Goal: Task Accomplishment & Management: Complete application form

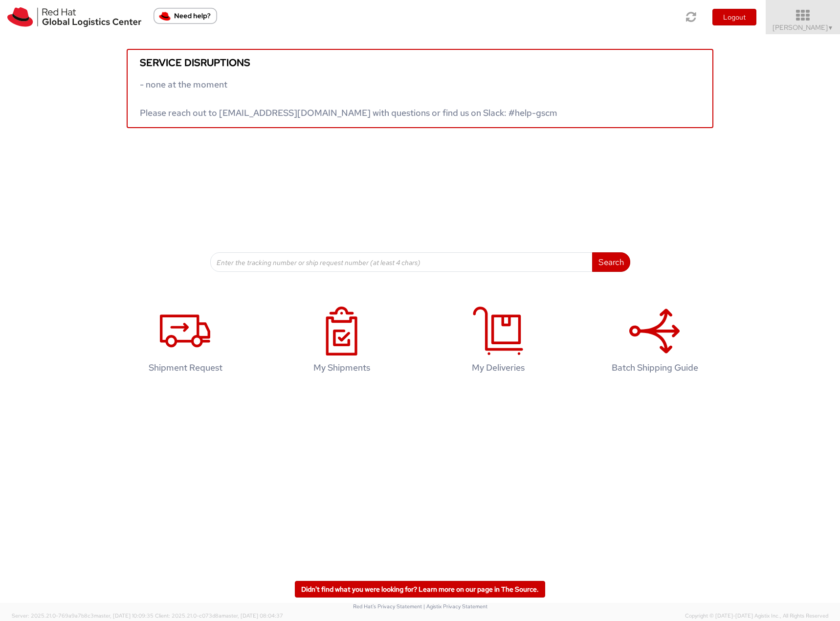
click at [796, 23] on span "Filip Lizuch ▼" at bounding box center [803, 27] width 61 height 9
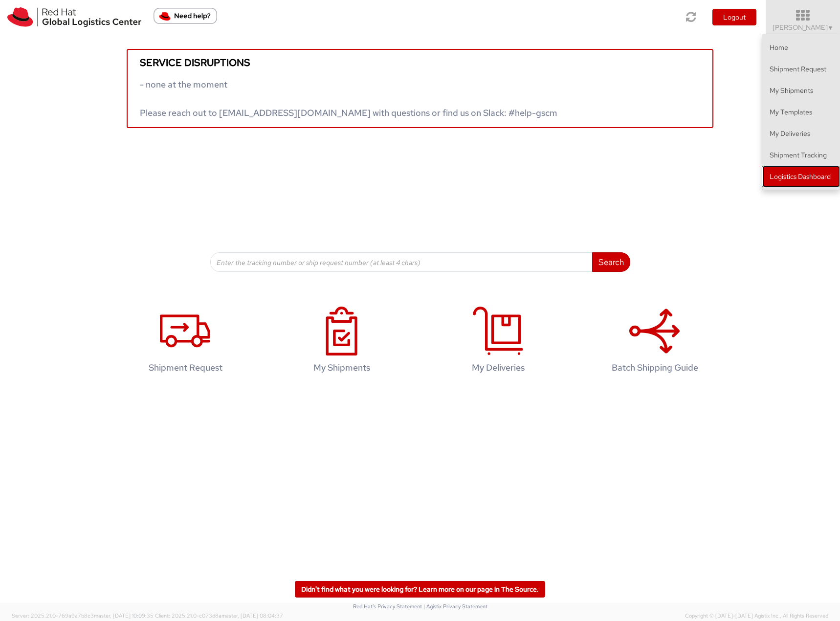
click at [777, 175] on link "Logistics Dashboard" at bounding box center [801, 177] width 78 height 22
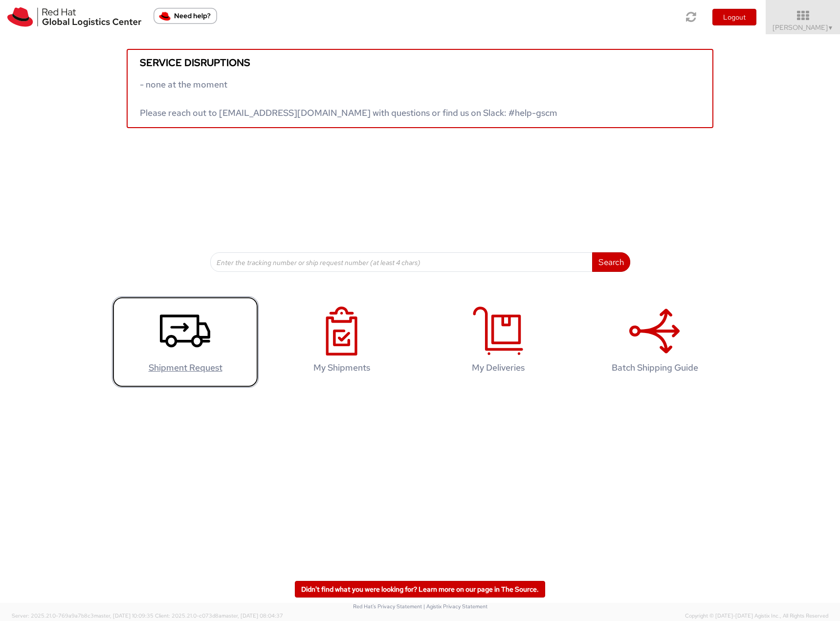
click at [180, 335] on icon at bounding box center [185, 331] width 50 height 49
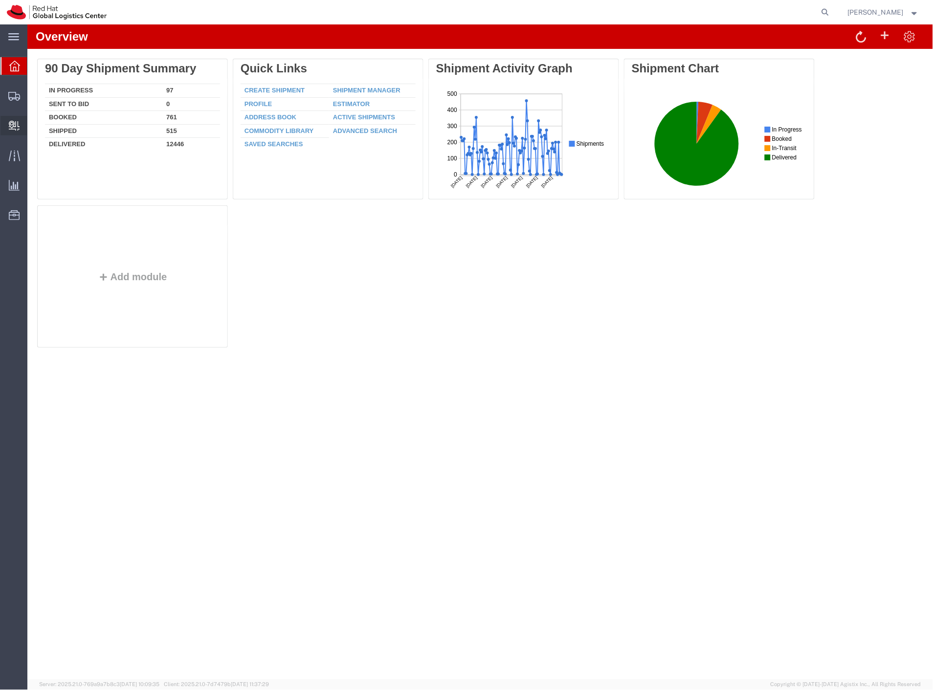
click at [0, 0] on span "Create Delivery" at bounding box center [0, 0] width 0 height 0
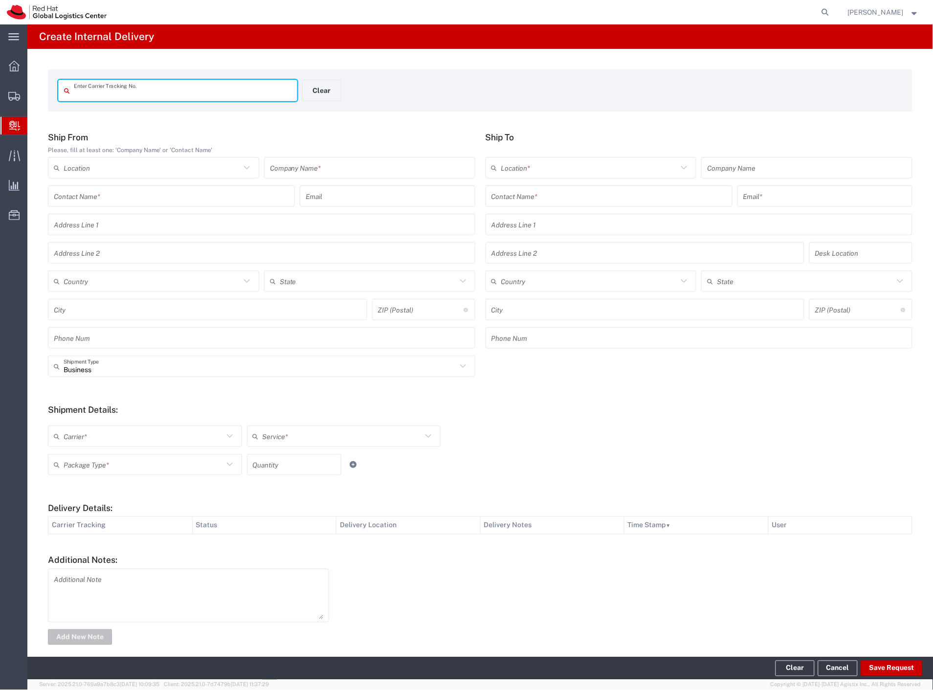
click at [281, 170] on input "text" at bounding box center [370, 167] width 200 height 17
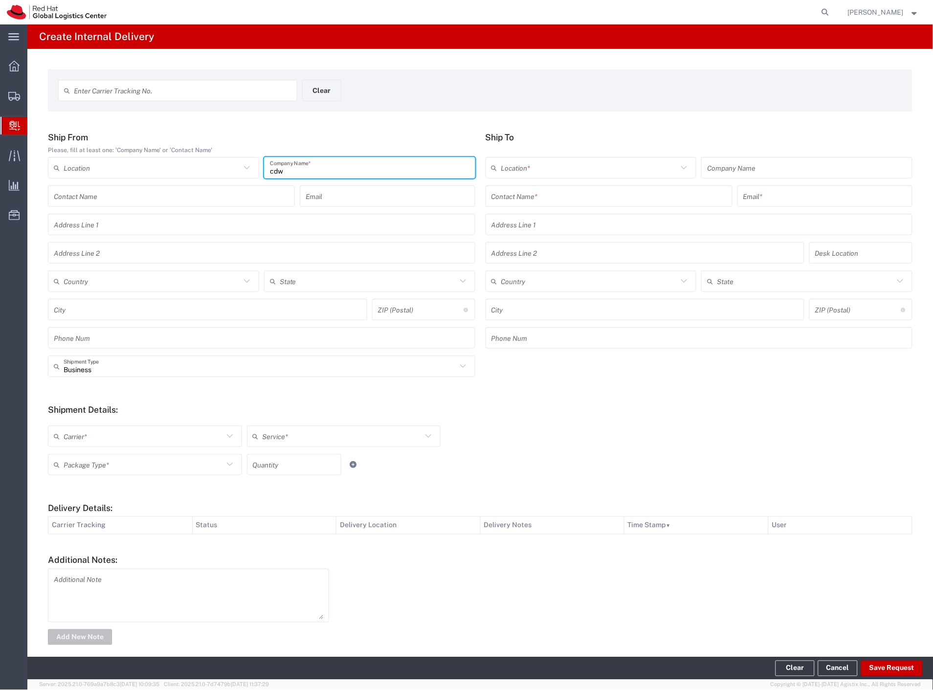
type input "cdw"
click at [509, 194] on input "text" at bounding box center [609, 196] width 235 height 17
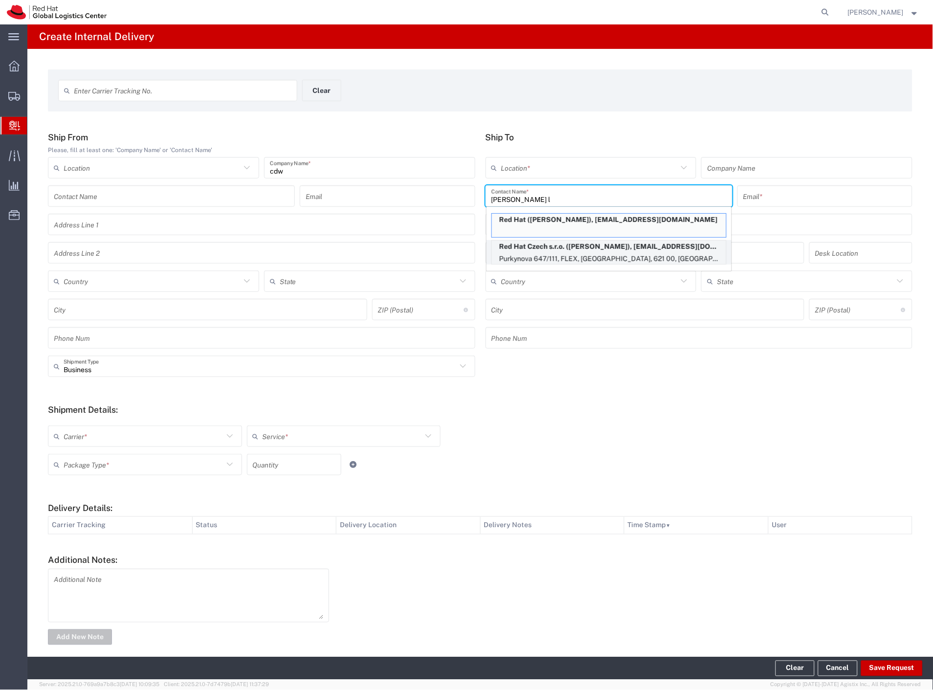
type input "aline l"
click at [591, 251] on p "Red Hat Czech s.r.o. (Aline Laizane), alaizane@redhat.com" at bounding box center [609, 247] width 234 height 12
type input "RH - [GEOGRAPHIC_DATA] [GEOGRAPHIC_DATA] - B"
type input "Red Hat Czech s.r.o."
type input "Aline Laizane"
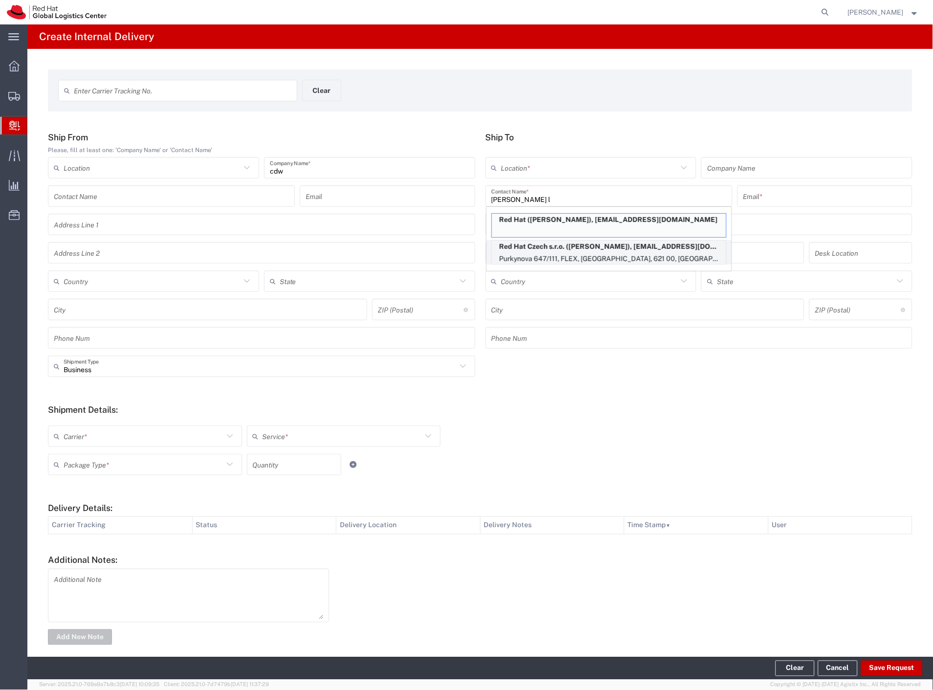
type input "alaizane@redhat.com"
type input "Purkynova 647/111"
type input "FLEX"
type input "Czechia"
type input "[GEOGRAPHIC_DATA]"
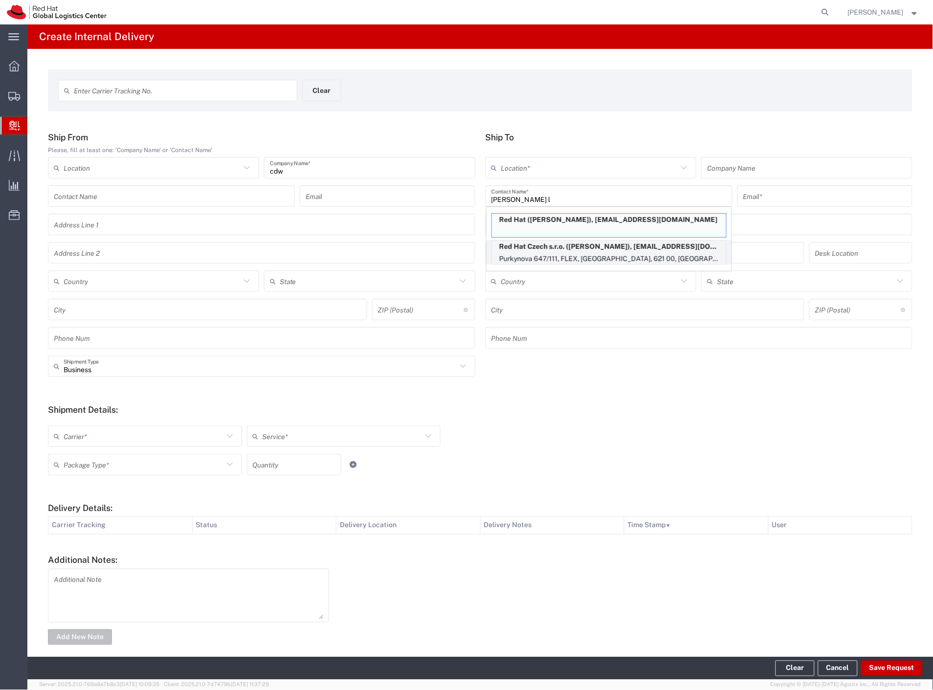
type input "621 00"
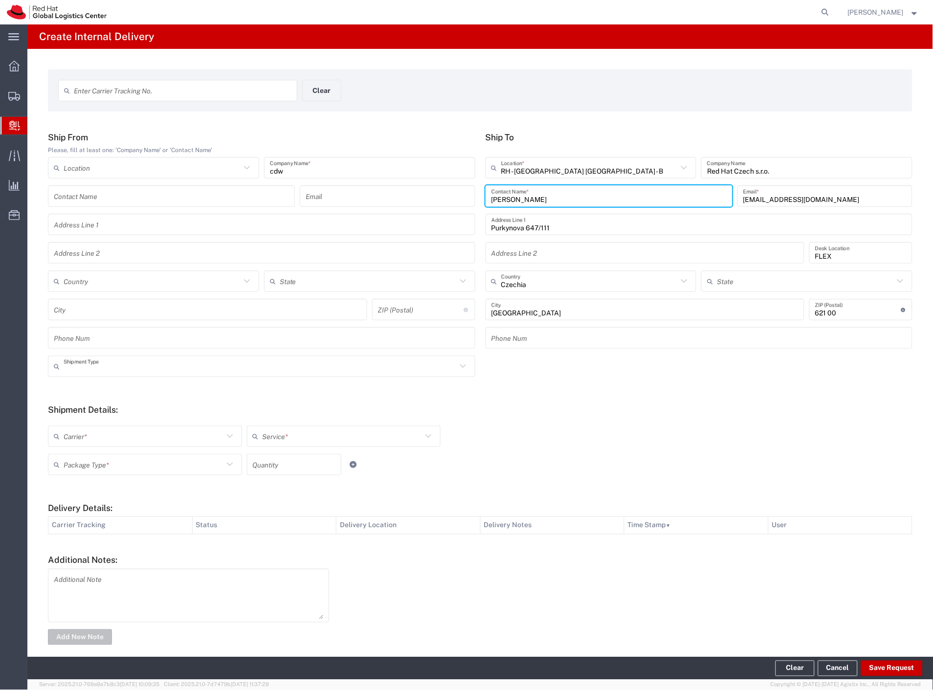
click at [99, 365] on input "text" at bounding box center [260, 366] width 393 height 17
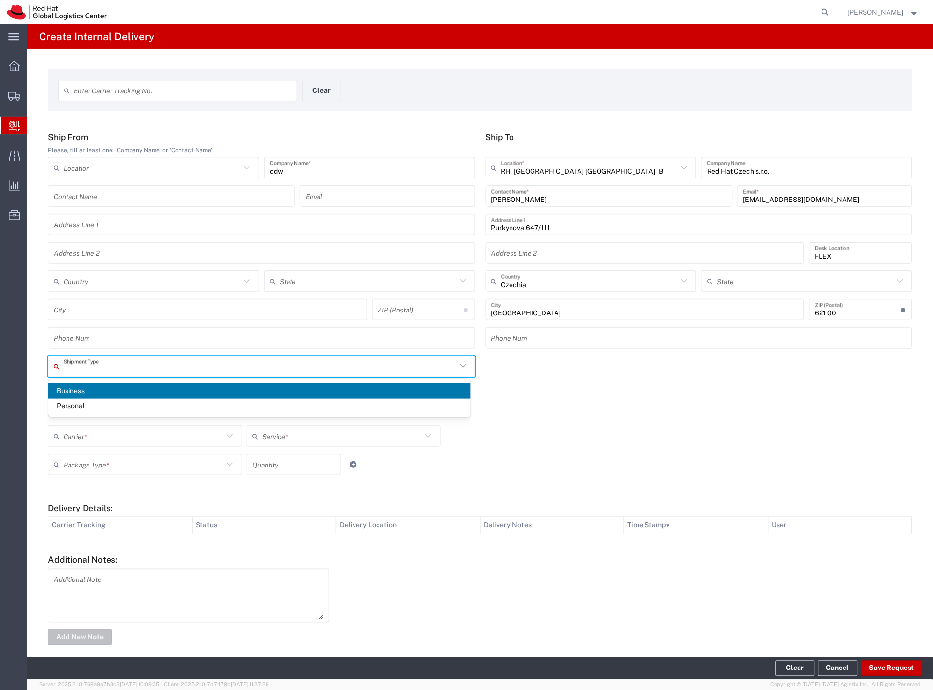
drag, startPoint x: 86, startPoint y: 434, endPoint x: 85, endPoint y: 451, distance: 16.7
click at [86, 436] on input "text" at bounding box center [144, 436] width 160 height 17
type input "Business"
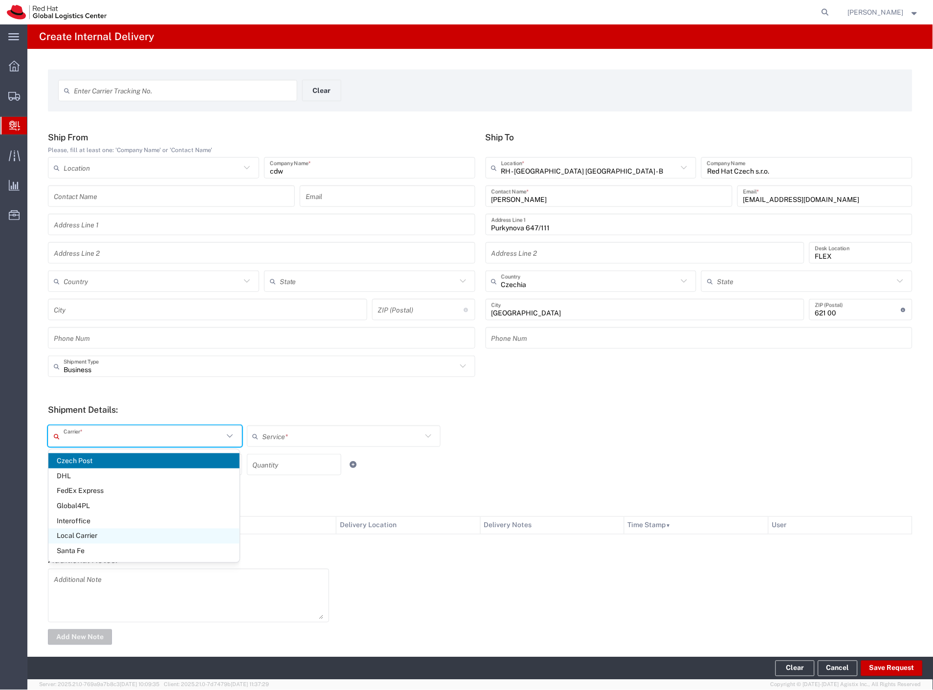
click at [101, 532] on span "Local Carrier" at bounding box center [143, 536] width 191 height 15
type input "Local Carrier"
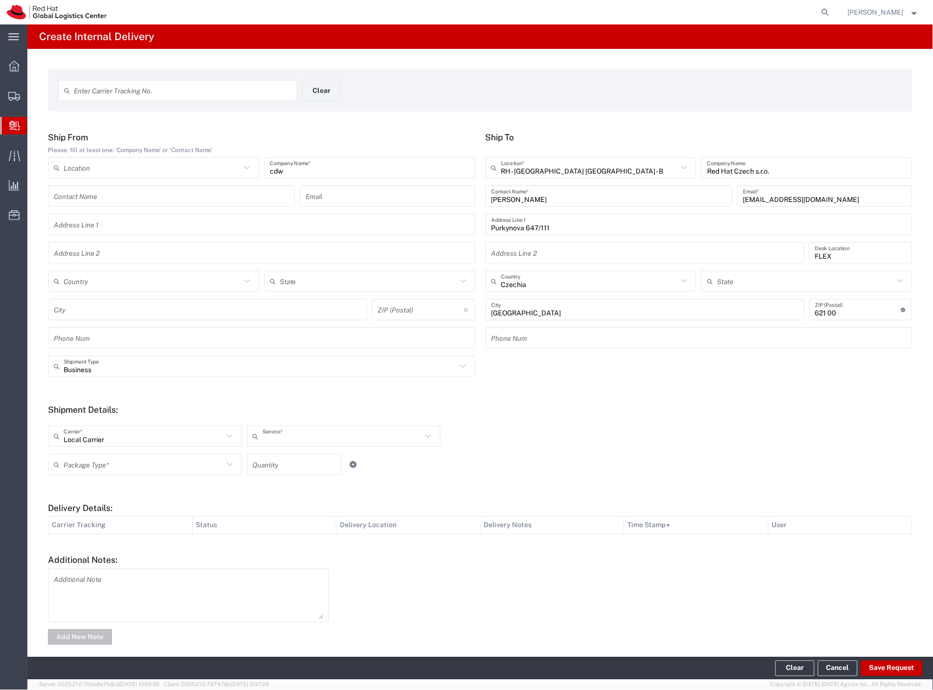
type input "Local_Ground"
click at [116, 463] on input "text" at bounding box center [144, 464] width 160 height 17
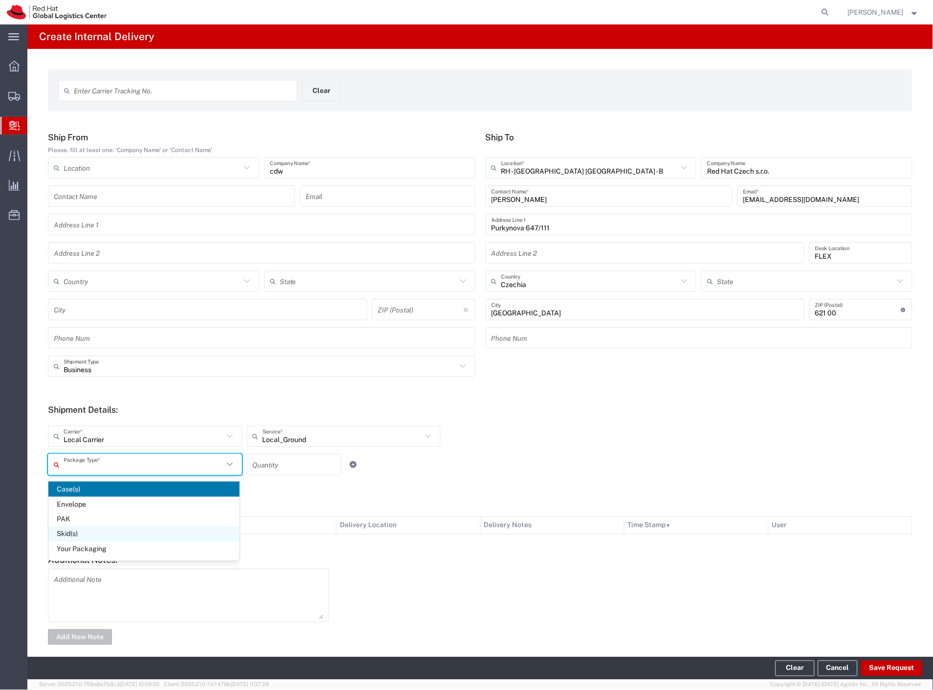
click at [116, 530] on span "Skid(s)" at bounding box center [143, 534] width 191 height 15
type input "Skid(s)"
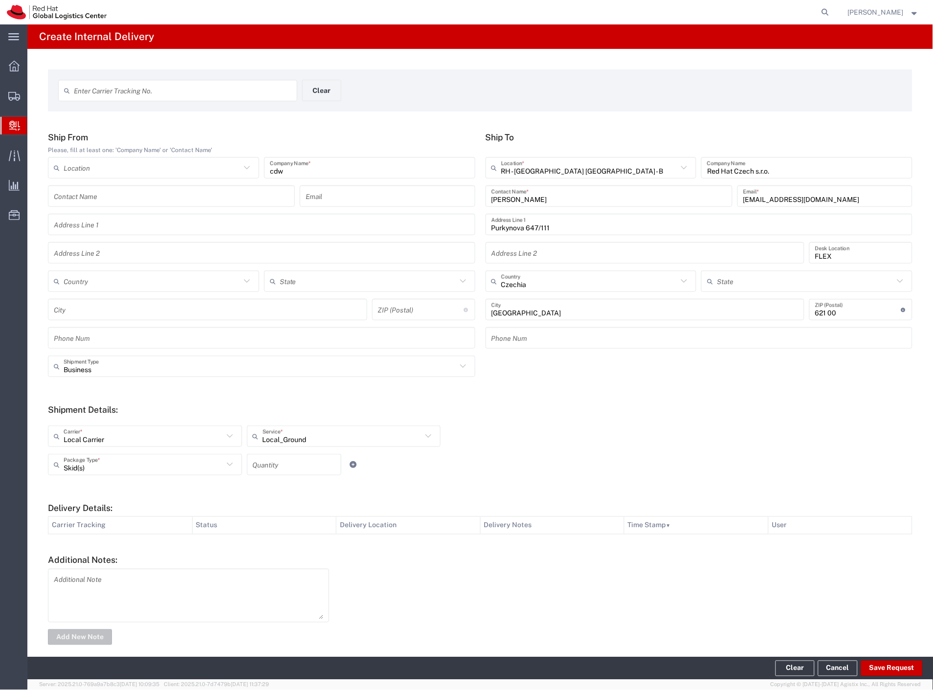
click at [271, 467] on input "number" at bounding box center [294, 464] width 83 height 17
type input "1"
click at [886, 673] on button "Save Request" at bounding box center [892, 669] width 62 height 16
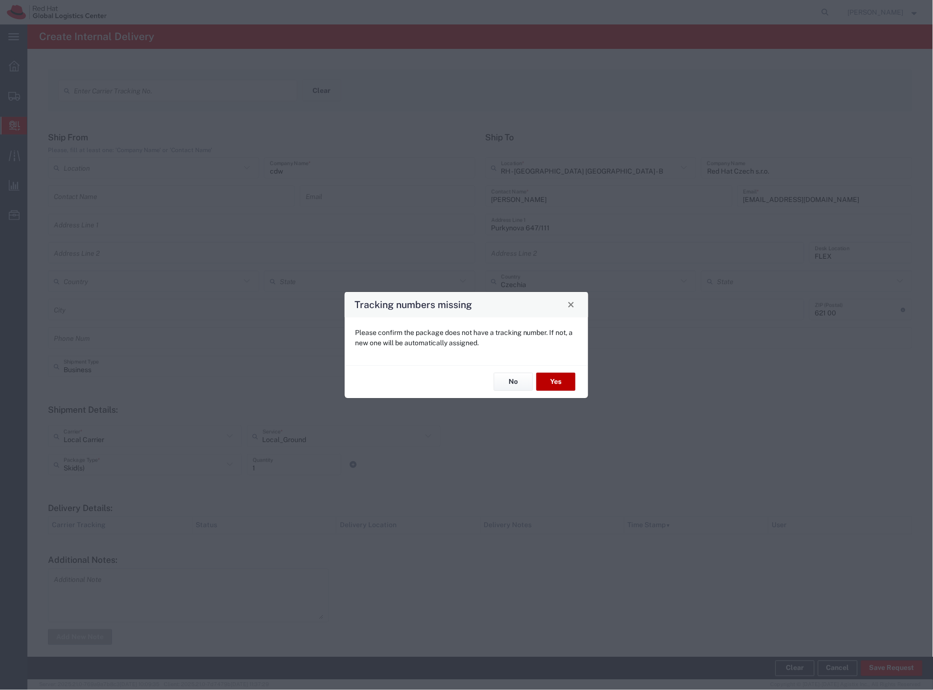
click at [560, 386] on button "Yes" at bounding box center [556, 382] width 39 height 18
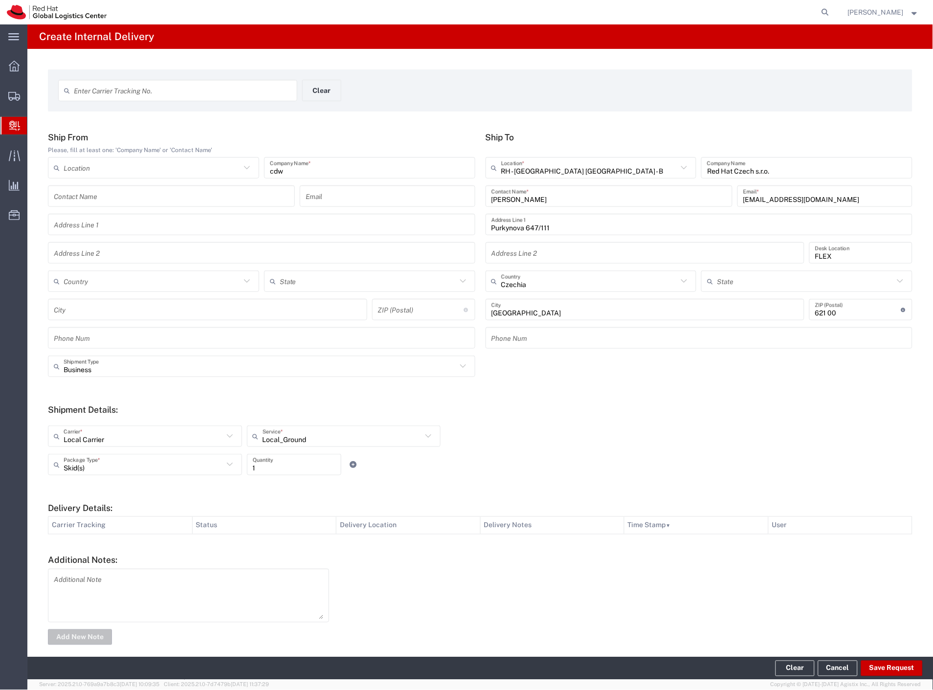
type input "cdw"
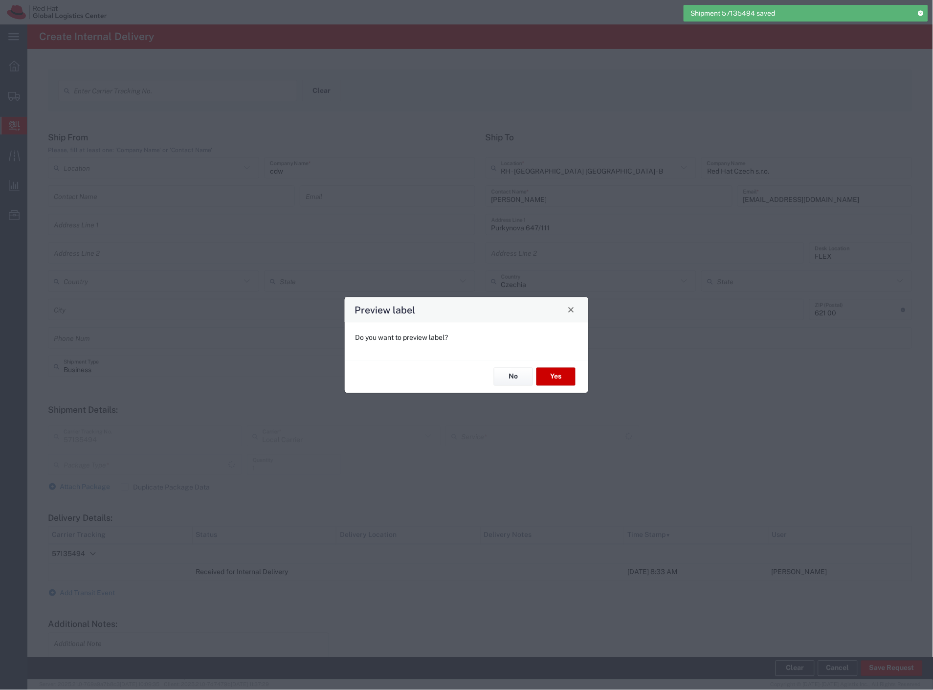
type input "Skid(s)"
type input "Local_Ground"
click at [503, 377] on button "No" at bounding box center [513, 377] width 39 height 18
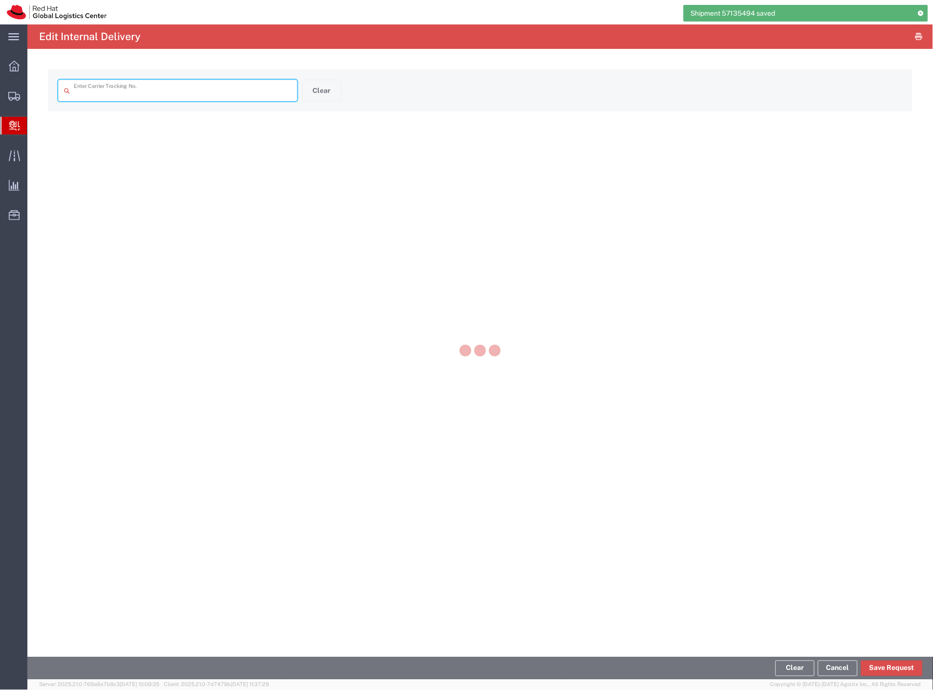
type input "57135494"
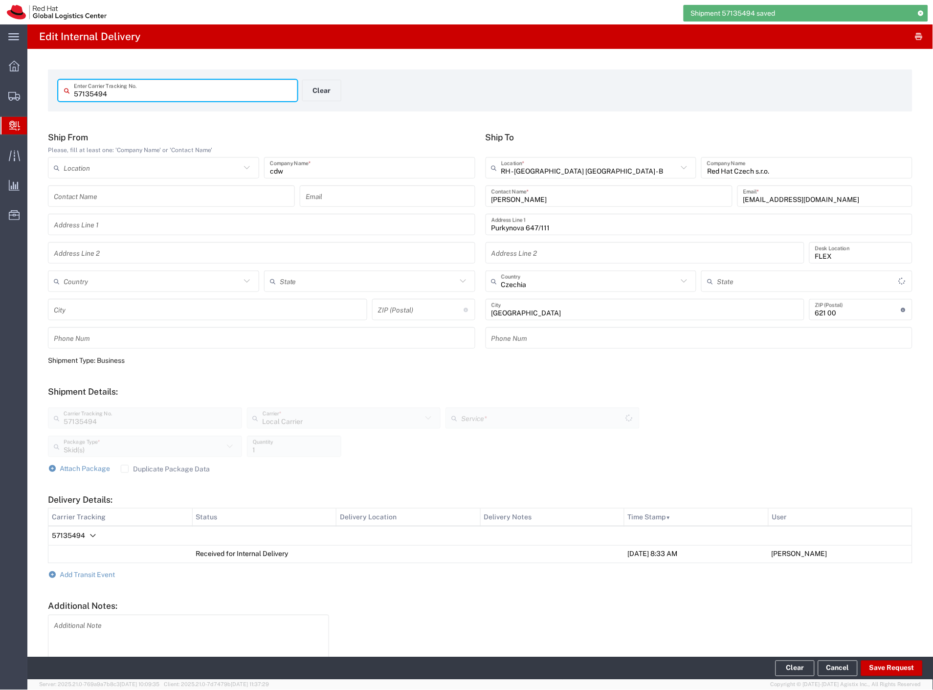
type input "Local_Ground"
click at [98, 575] on span "Add Transit Event" at bounding box center [87, 575] width 55 height 8
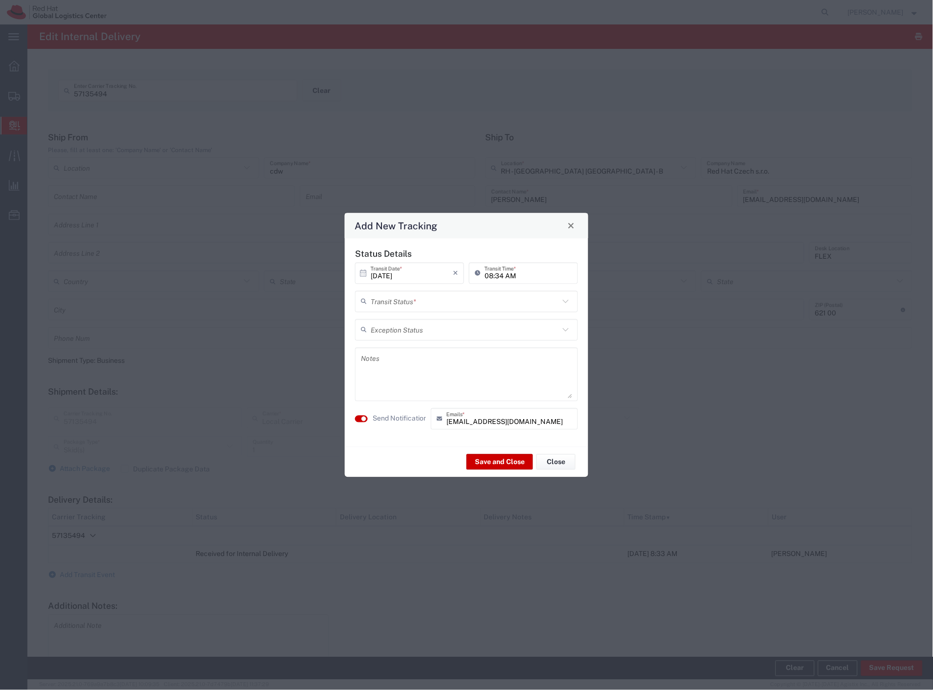
click at [394, 302] on input "text" at bounding box center [465, 301] width 189 height 17
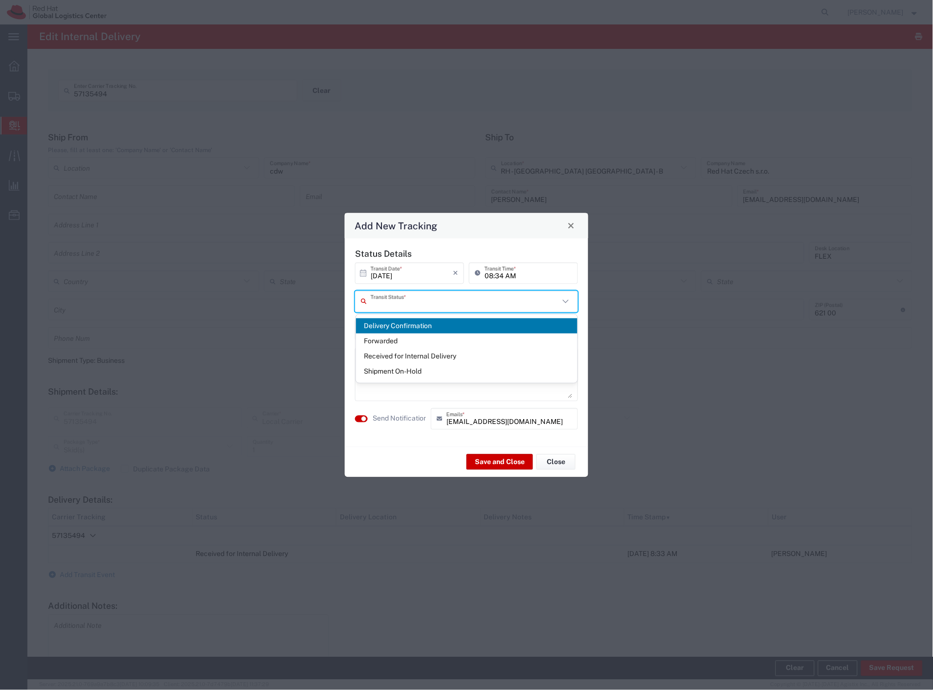
click at [392, 319] on span "Delivery Confirmation" at bounding box center [467, 325] width 222 height 15
type input "Delivery Confirmation"
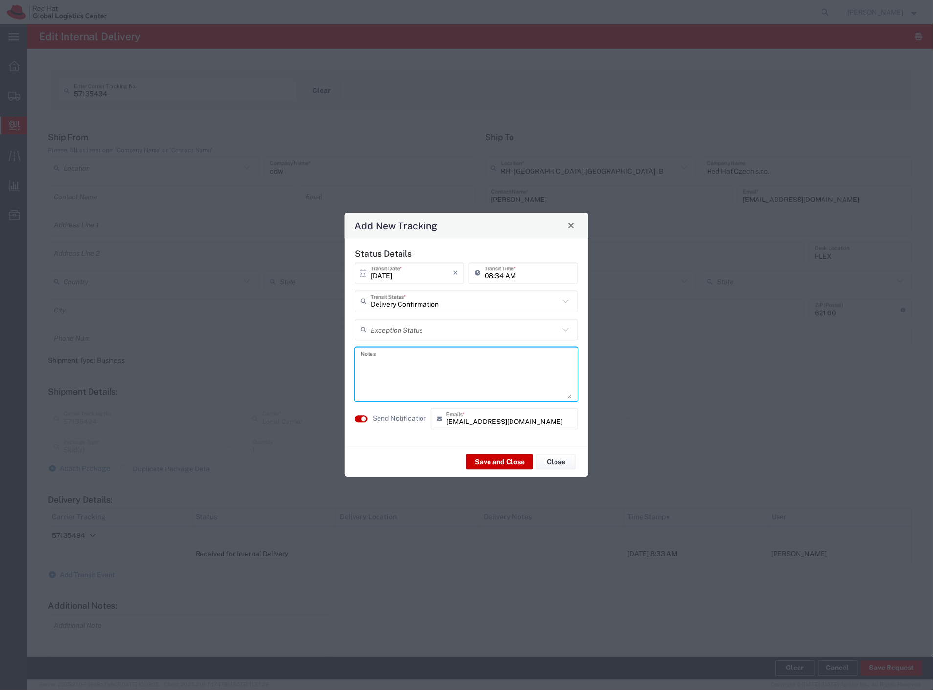
click at [403, 400] on div "Notes" at bounding box center [466, 374] width 223 height 54
type textarea "reception tpb-b"
click at [480, 460] on button "Save and Close" at bounding box center [500, 462] width 67 height 16
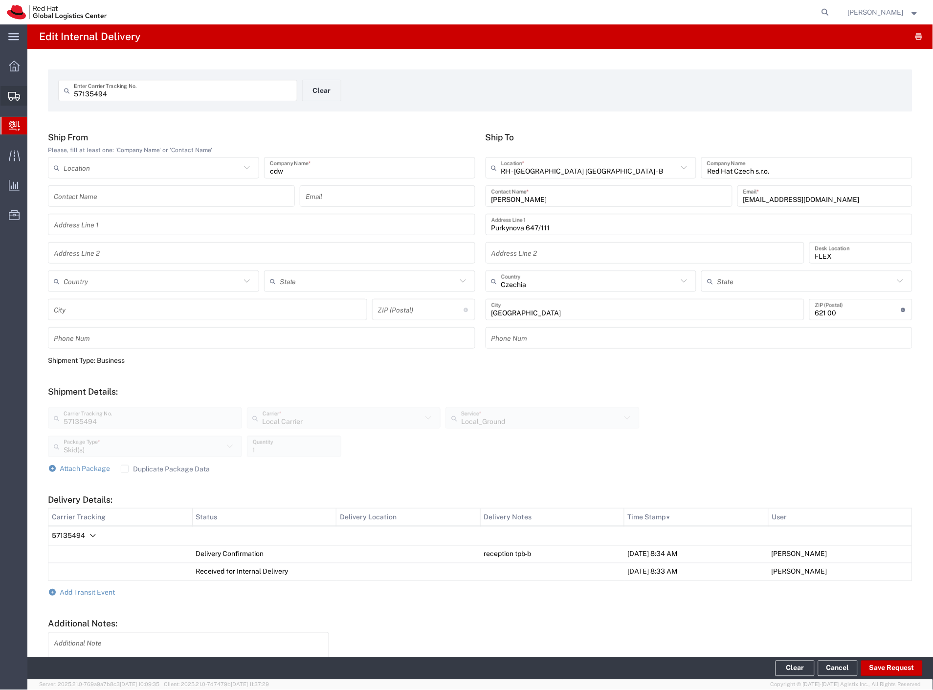
click at [0, 0] on span "Shipment Manager" at bounding box center [0, 0] width 0 height 0
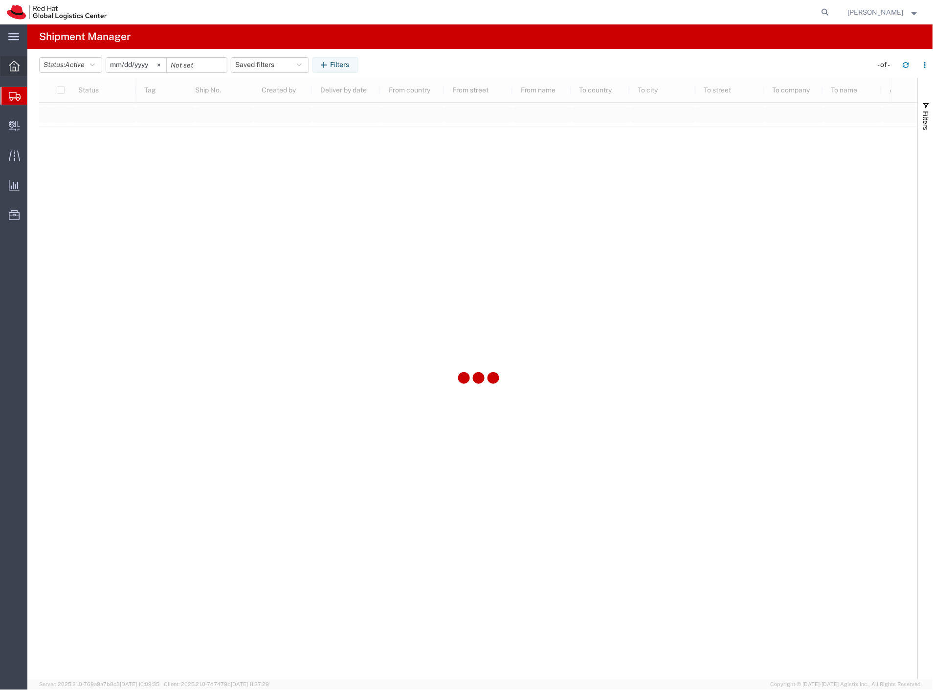
type input "2025-01-01"
type input "2025-12-31"
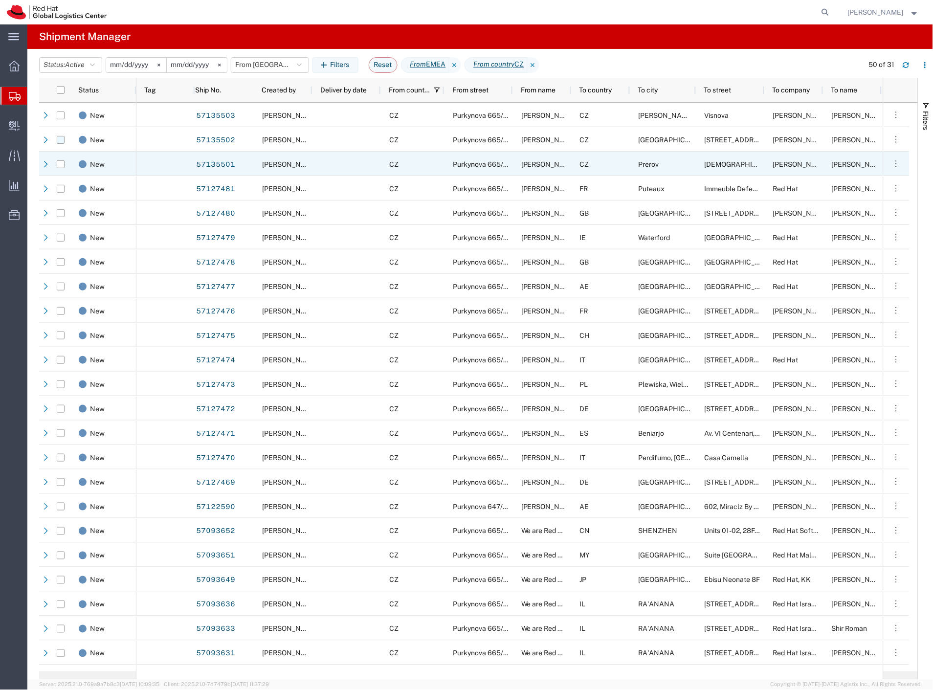
drag, startPoint x: 61, startPoint y: 163, endPoint x: 62, endPoint y: 142, distance: 21.5
click at [61, 162] on input "Press Space to toggle row selection (unchecked)" at bounding box center [61, 164] width 8 height 8
checkbox input "true"
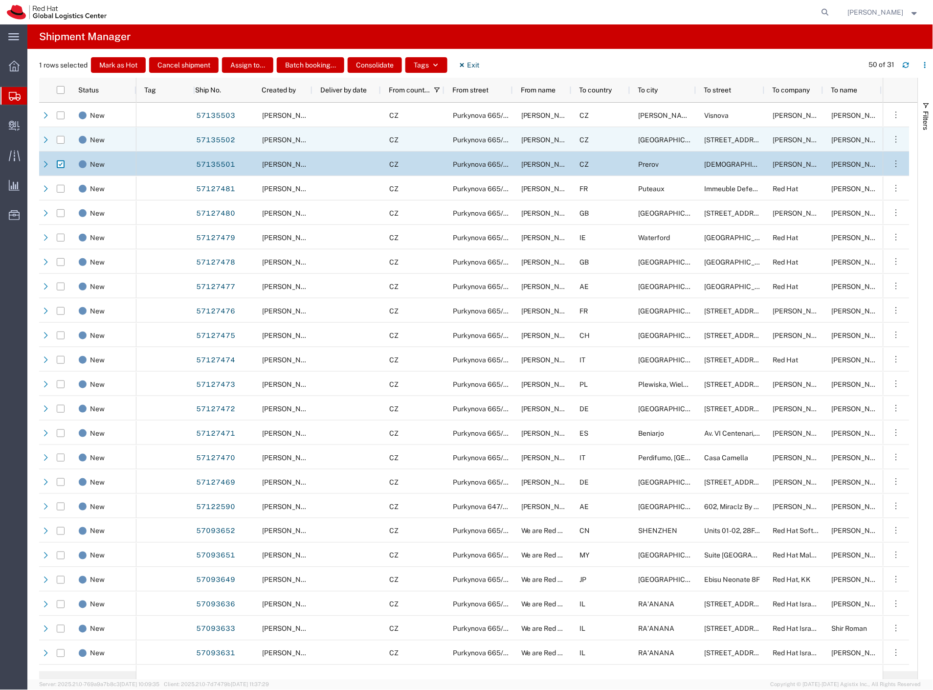
click at [62, 135] on div at bounding box center [61, 140] width 8 height 24
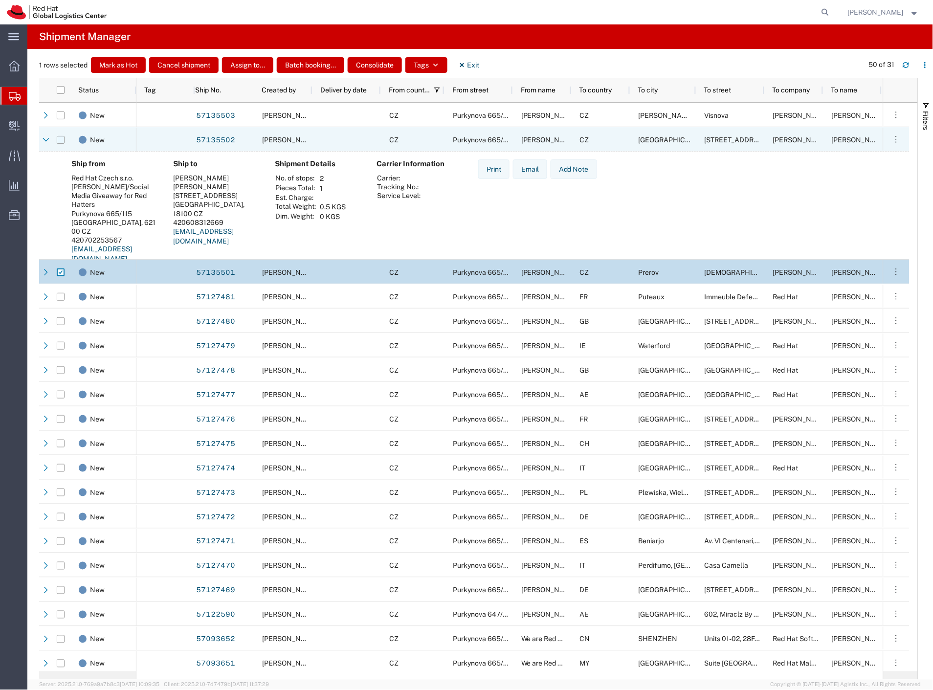
click at [62, 139] on input "Press Space to toggle row selection (unchecked)" at bounding box center [61, 140] width 8 height 8
checkbox input "true"
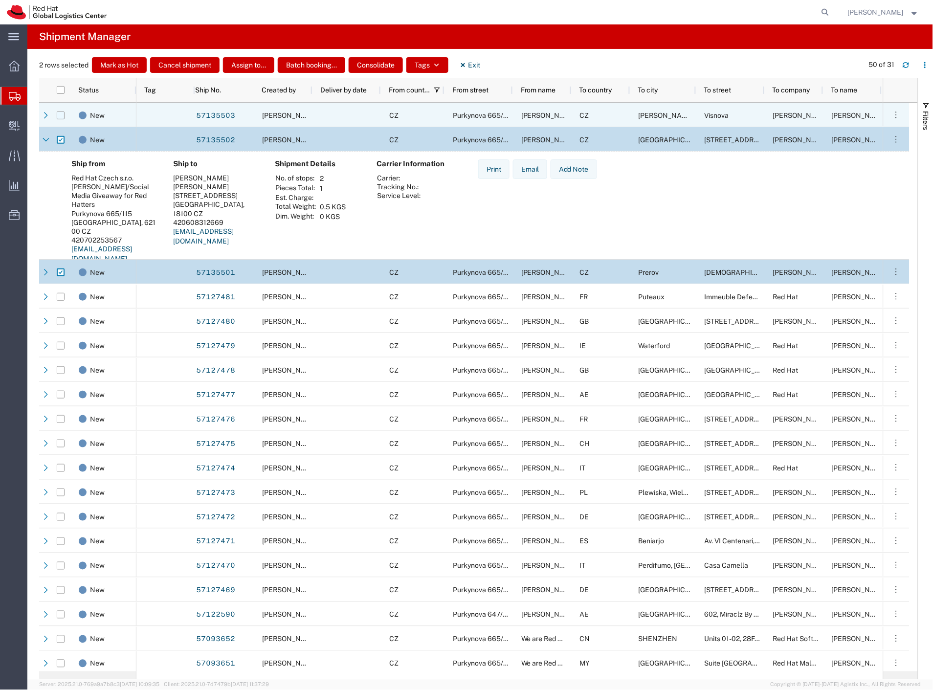
click at [61, 119] on input "Press Space to toggle row selection (unchecked)" at bounding box center [61, 116] width 8 height 8
checkbox input "true"
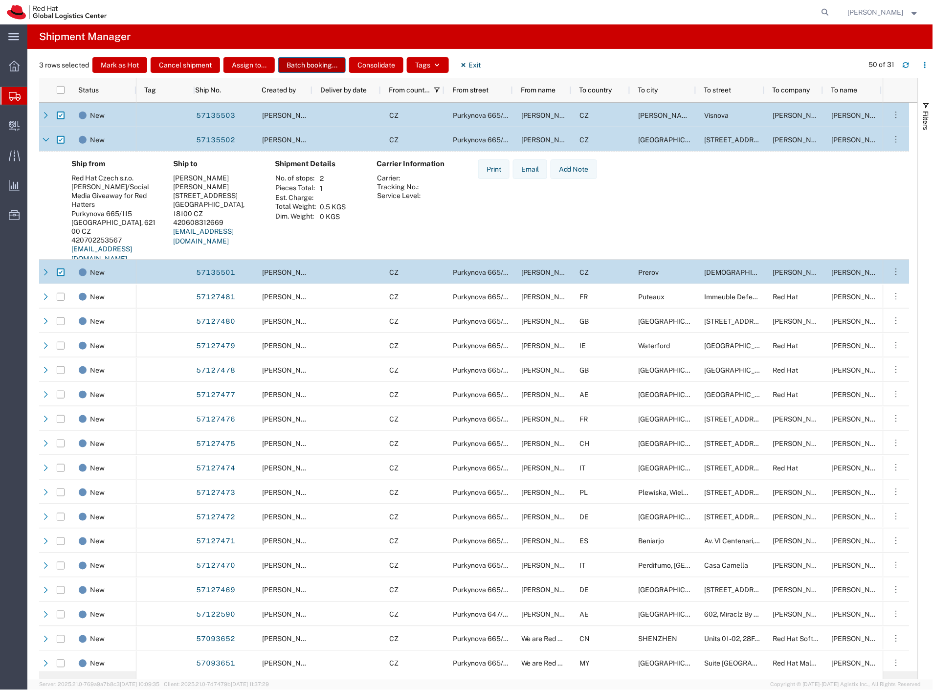
click at [310, 71] on button "Batch booking..." at bounding box center [311, 65] width 67 height 16
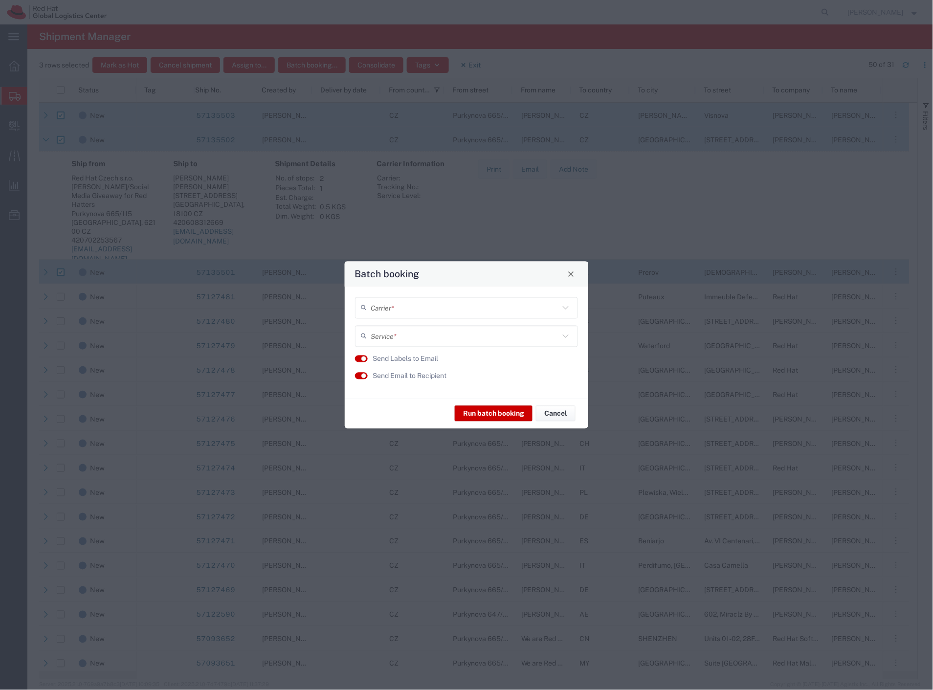
click at [395, 311] on input "text" at bounding box center [465, 307] width 189 height 17
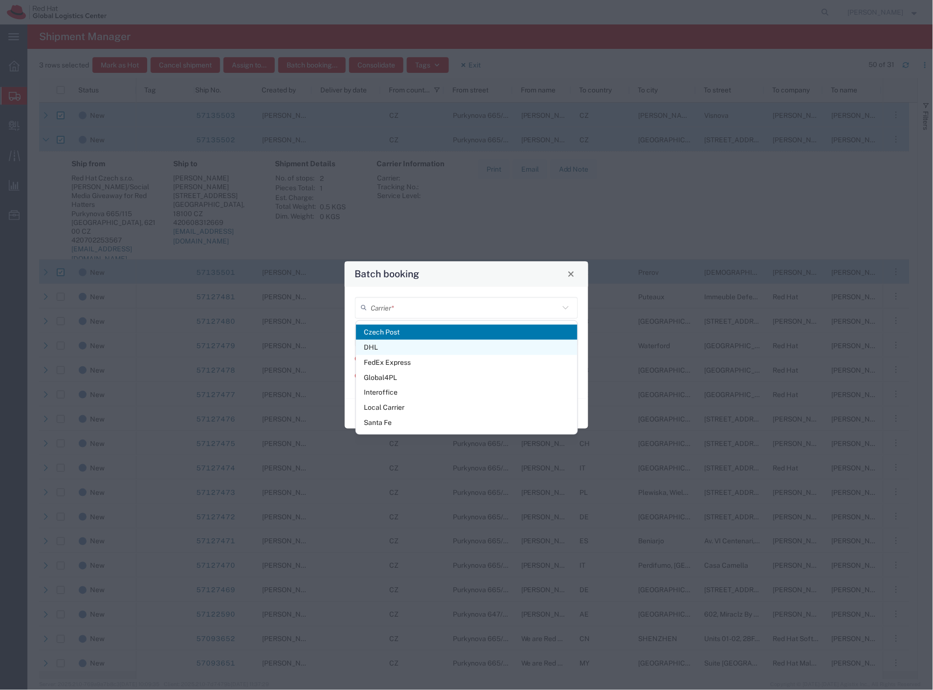
click at [389, 349] on span "DHL" at bounding box center [467, 347] width 222 height 15
type input "DHL"
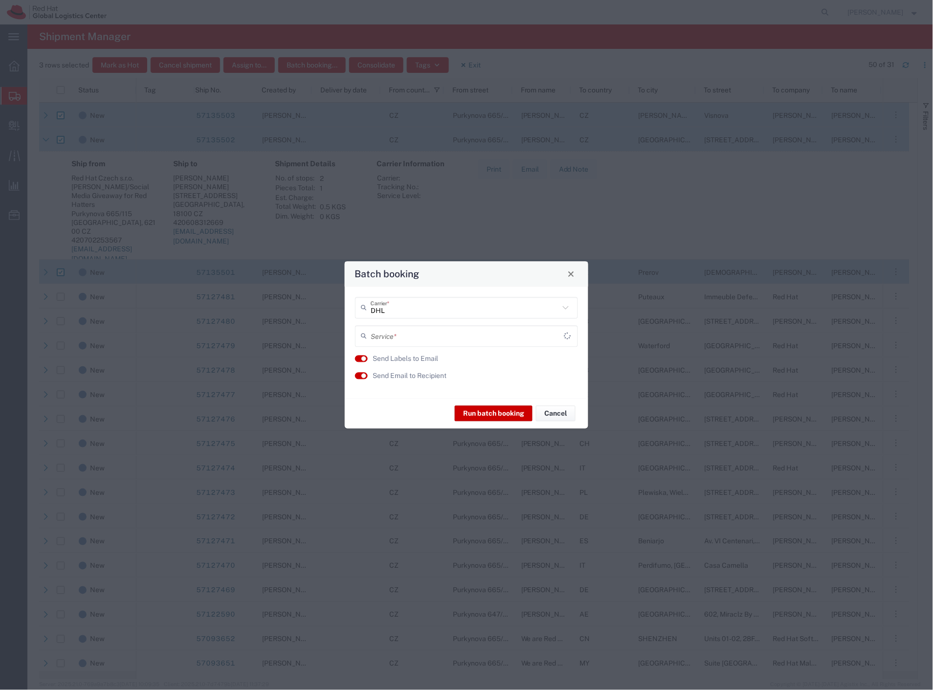
click at [391, 338] on input "text" at bounding box center [468, 336] width 194 height 17
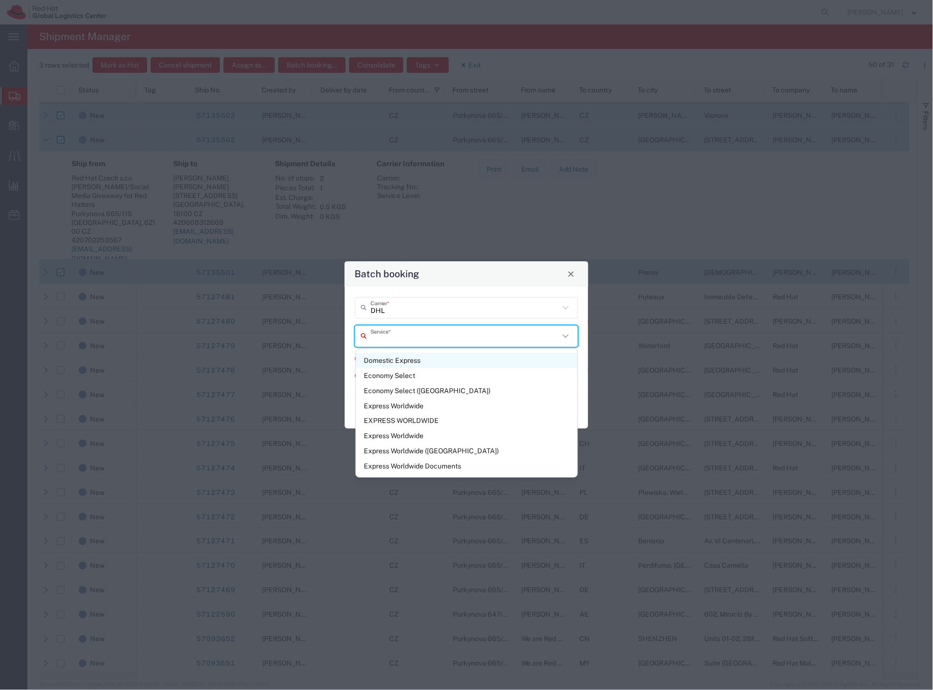
click at [411, 362] on span "Domestic Express" at bounding box center [467, 360] width 222 height 15
type input "Domestic Express"
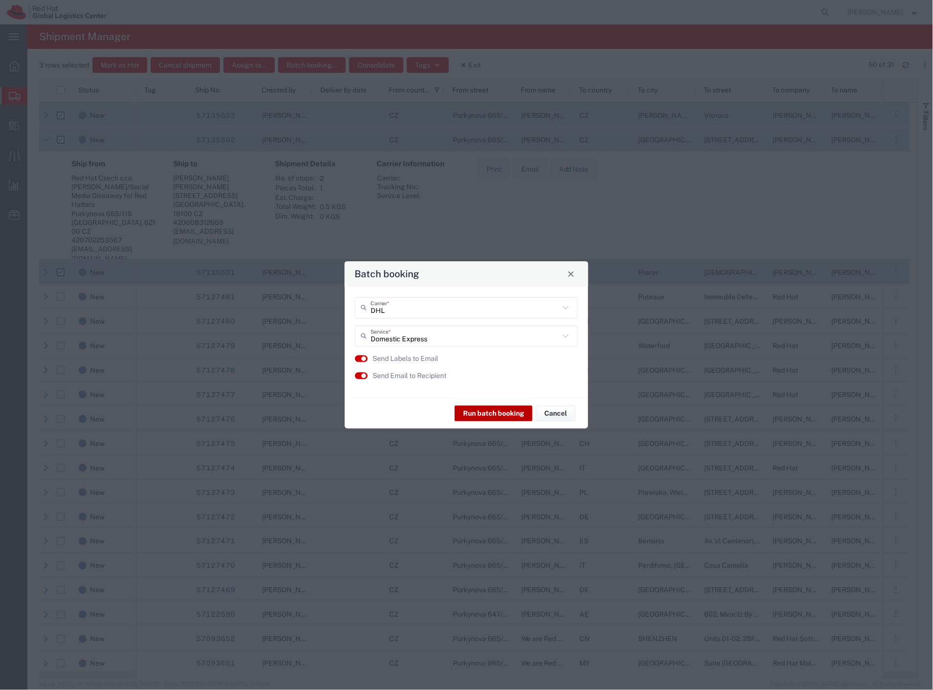
click at [497, 417] on button "Run batch booking" at bounding box center [494, 414] width 78 height 16
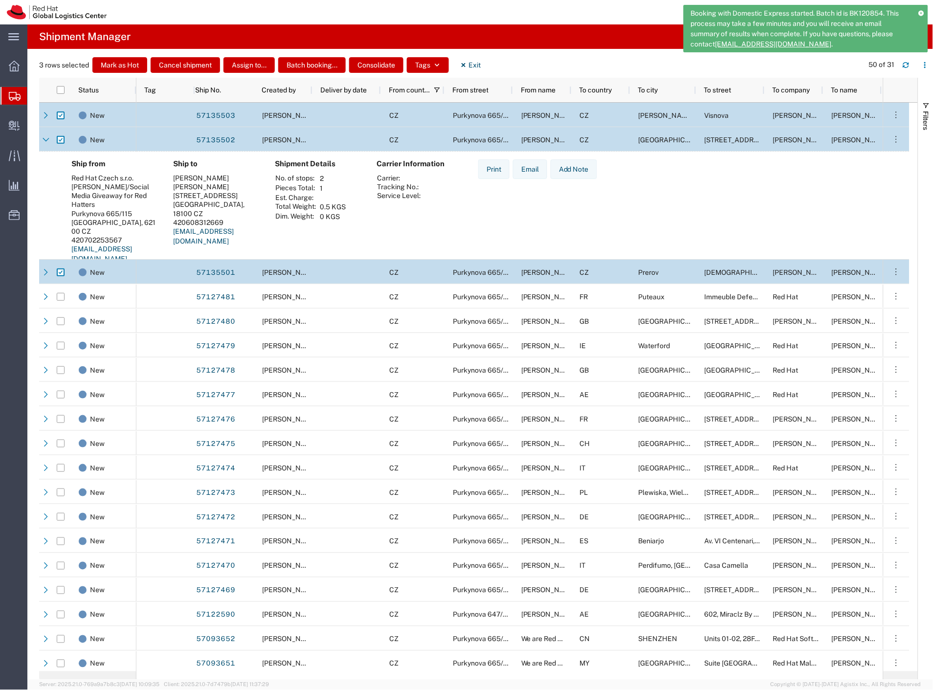
click at [920, 11] on icon at bounding box center [921, 12] width 5 height 5
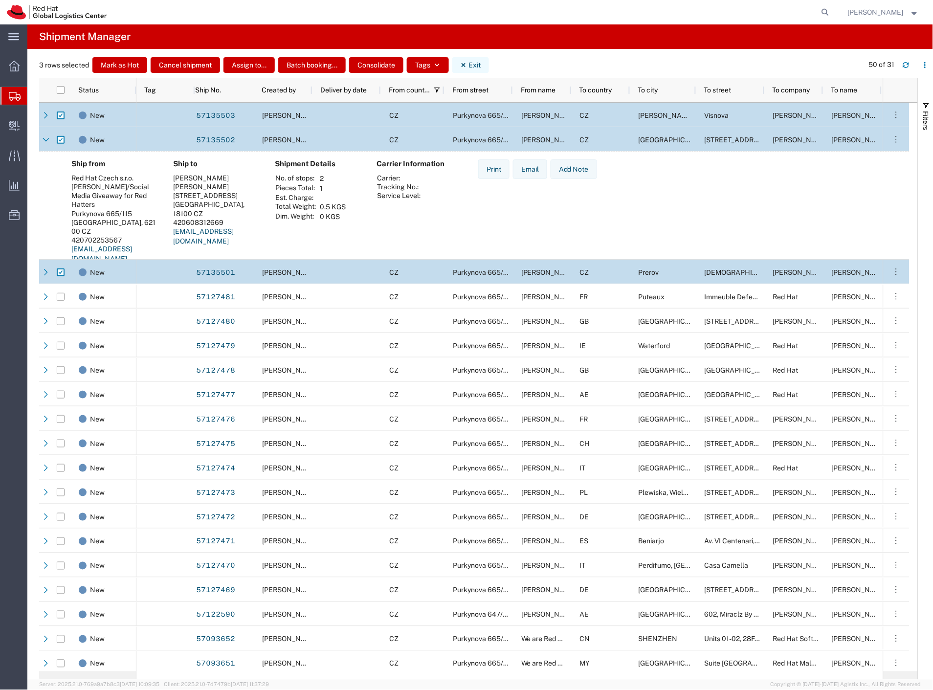
click at [478, 69] on button "Exit" at bounding box center [470, 65] width 37 height 16
checkbox input "false"
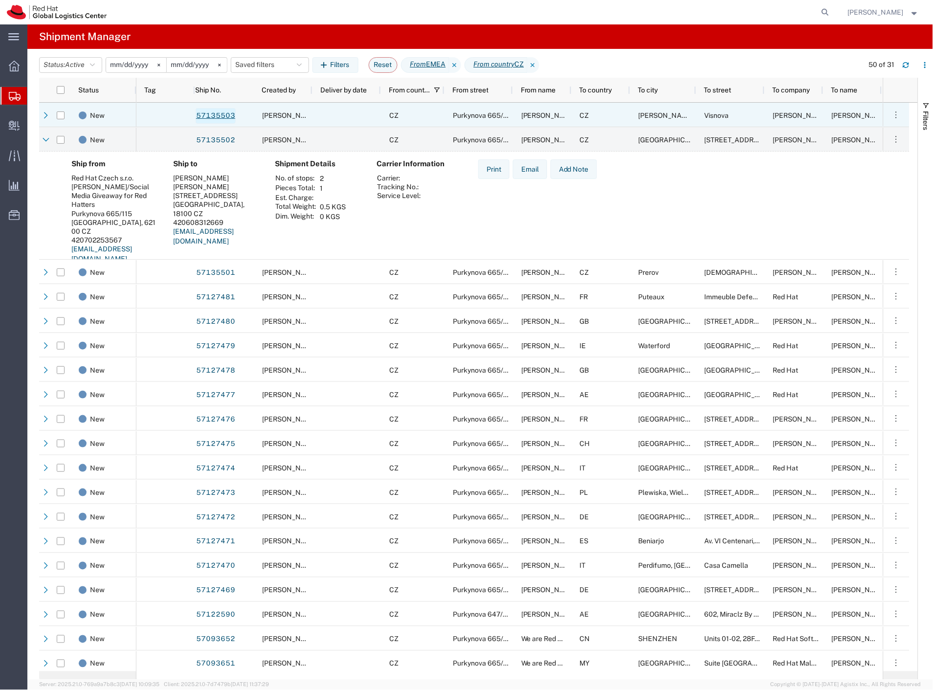
click at [233, 112] on link "57135503" at bounding box center [216, 116] width 40 height 16
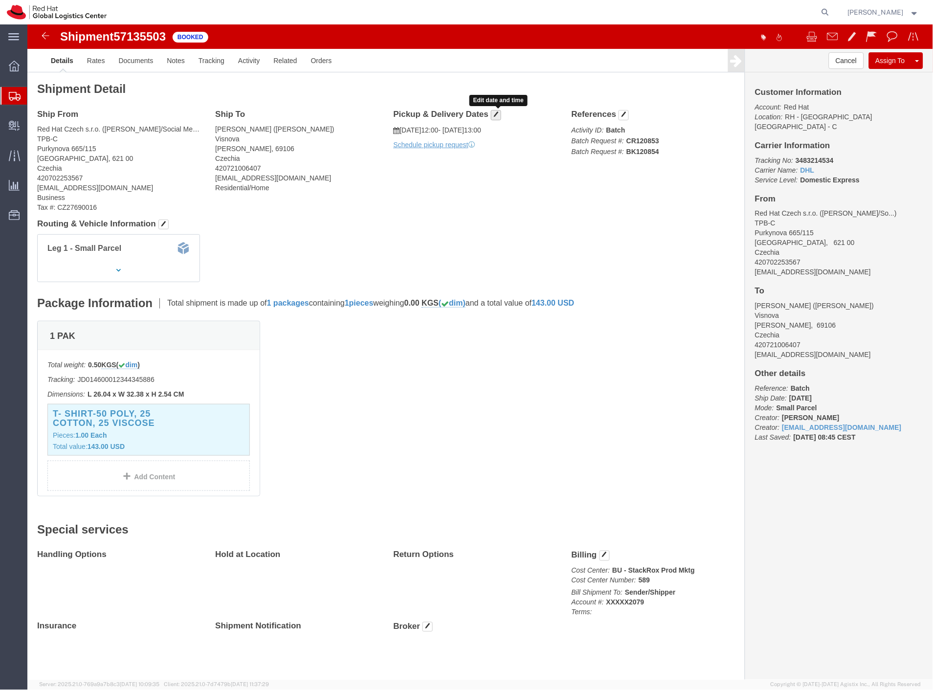
click span "button"
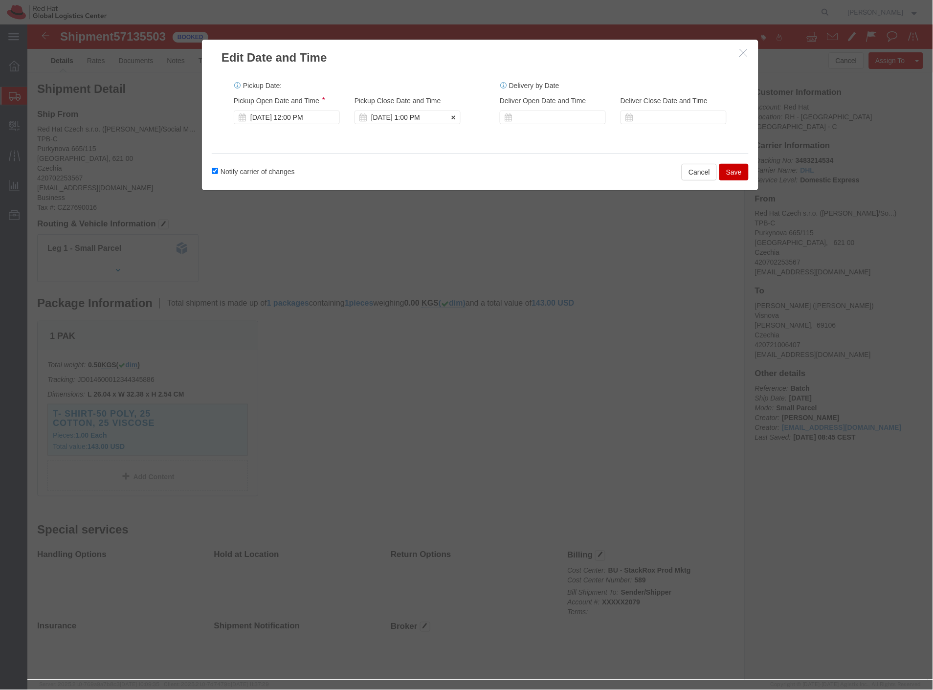
click div "Oct 15 2025 1:00 PM"
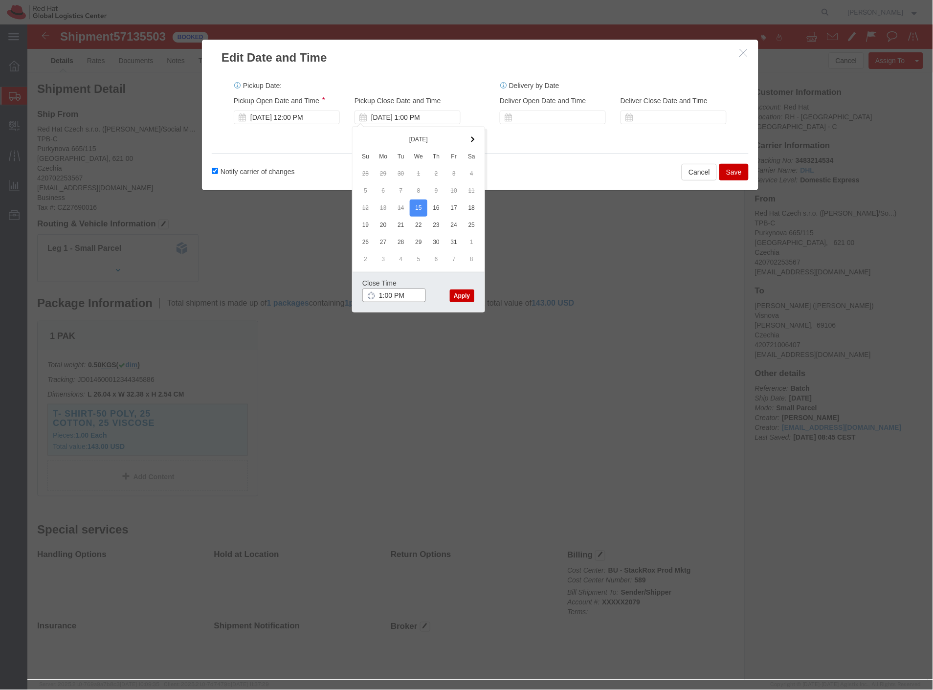
type input "2:00 PM"
click button "Apply"
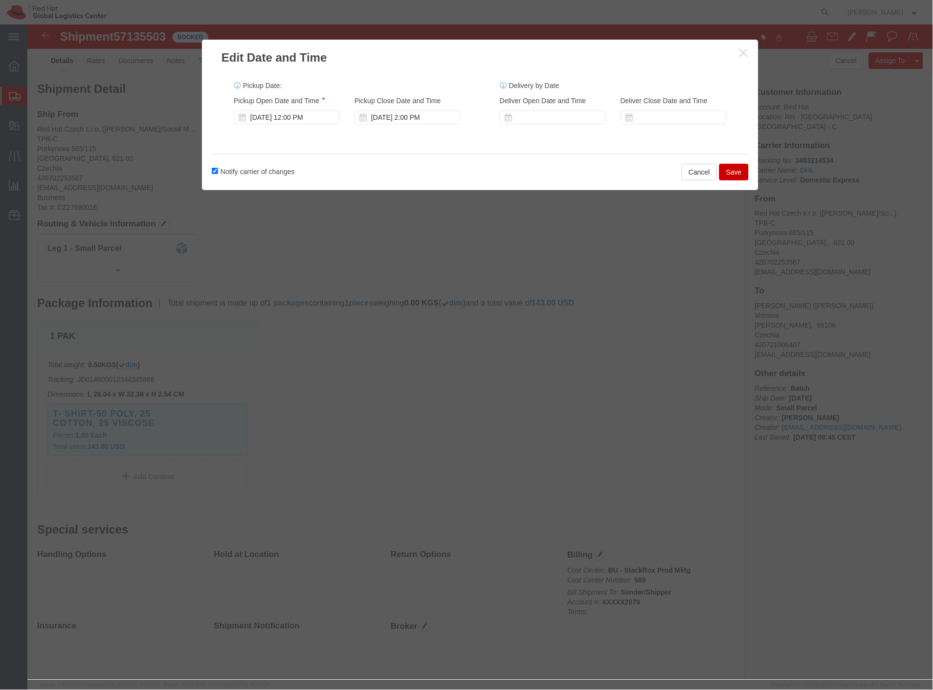
click button "Save"
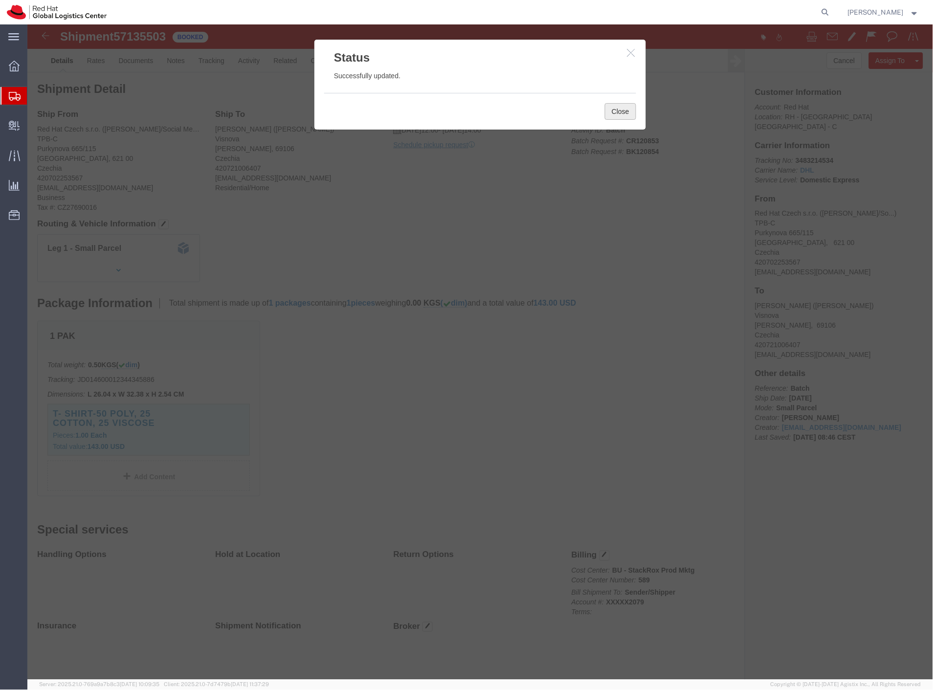
click button "Close"
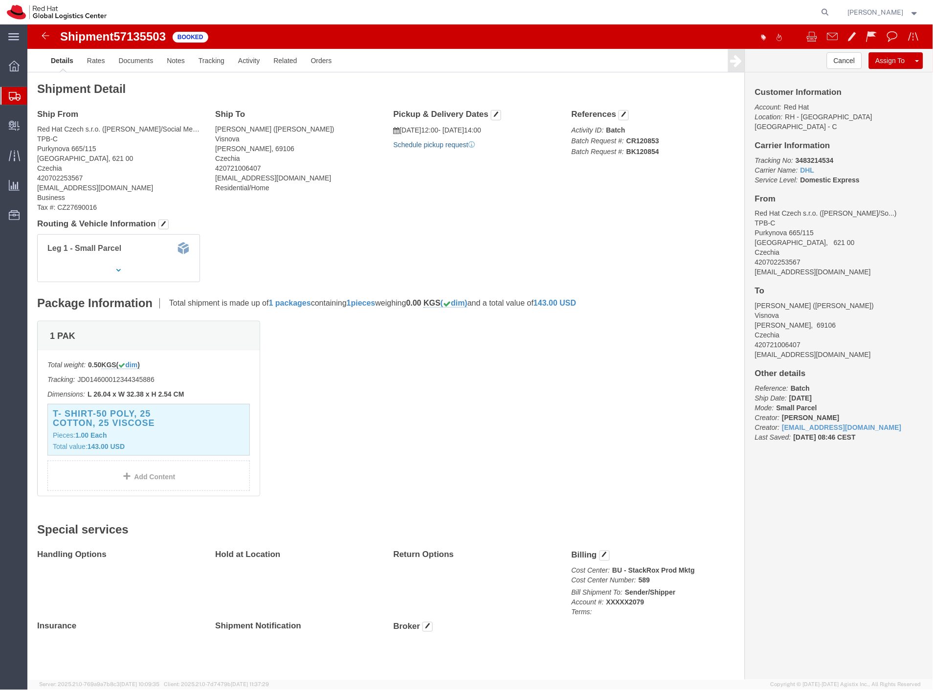
click link "Schedule pickup request"
click at [0, 0] on span "Shipment Manager" at bounding box center [0, 0] width 0 height 0
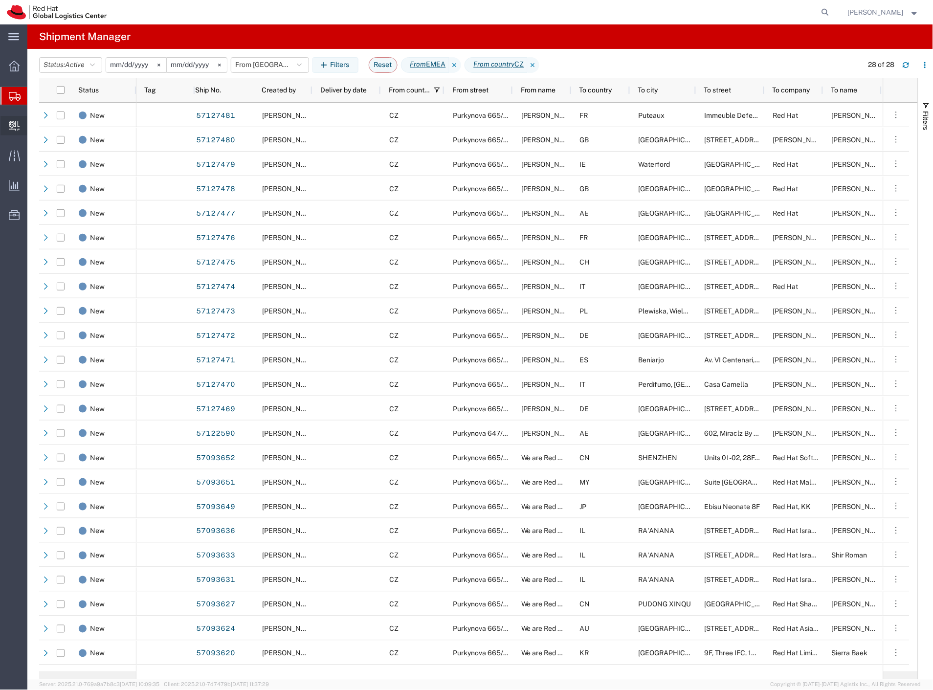
click at [0, 0] on span "Create Delivery" at bounding box center [0, 0] width 0 height 0
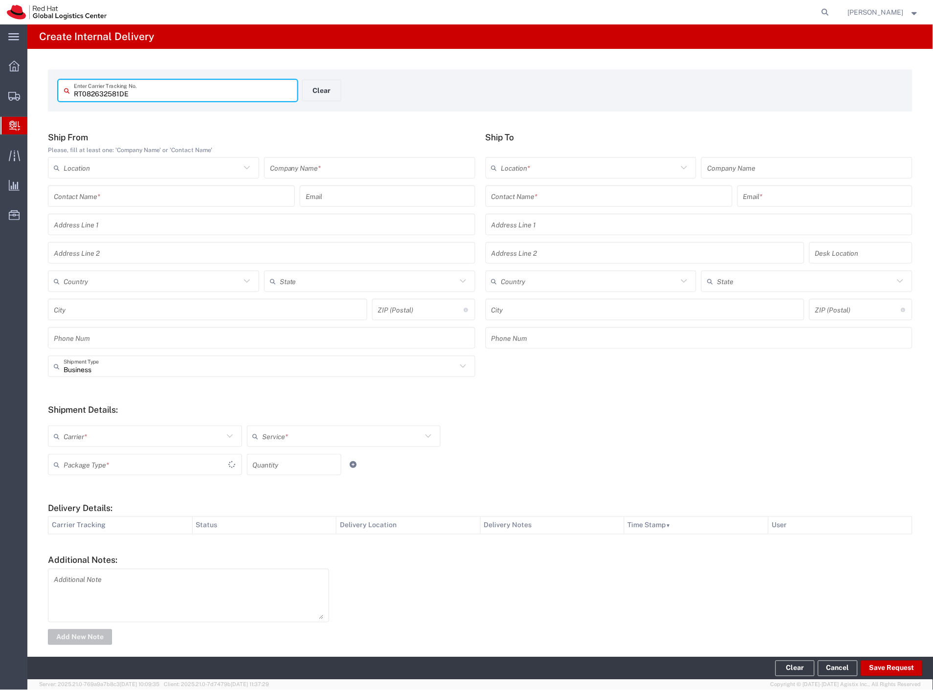
type input "RT082632581DE"
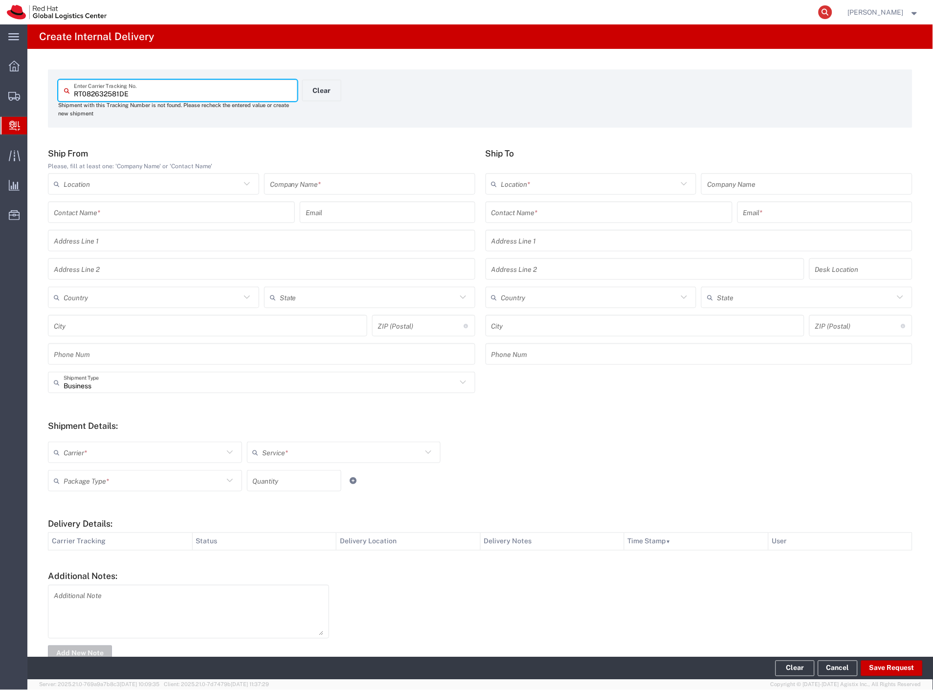
click at [832, 12] on icon at bounding box center [826, 12] width 14 height 14
paste input "RT082632581DE"
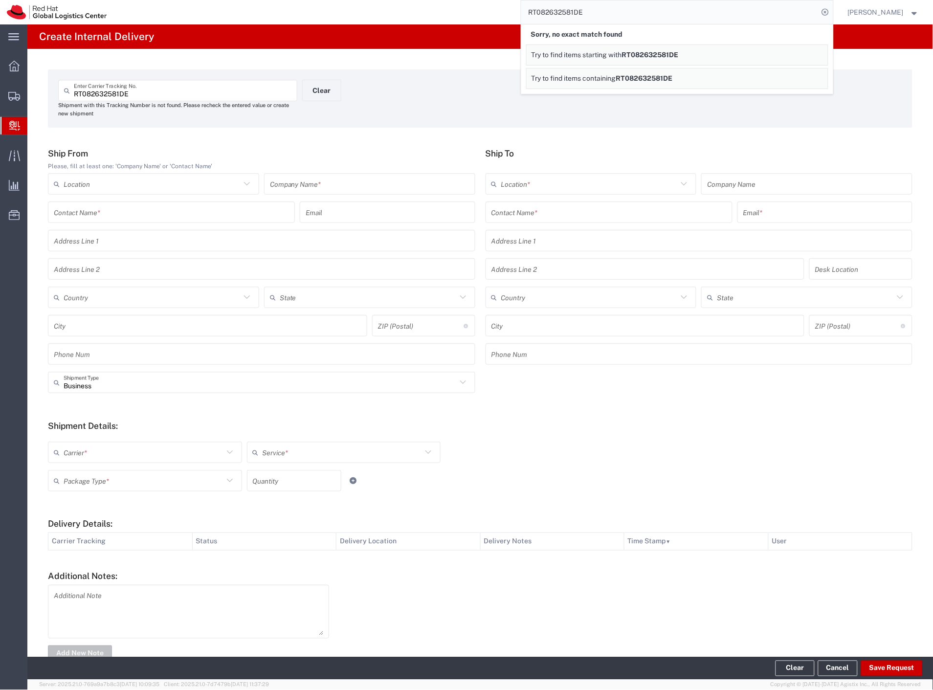
click at [609, 14] on input "RT082632581DE" at bounding box center [669, 11] width 297 height 23
paste input "56949179"
type input "56949179"
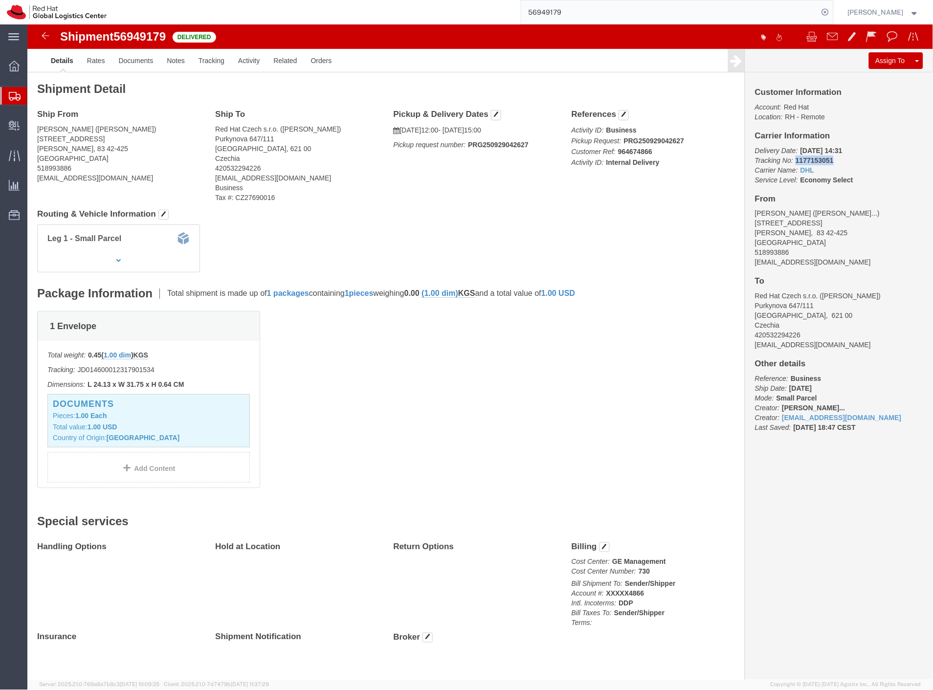
drag, startPoint x: 801, startPoint y: 135, endPoint x: 765, endPoint y: 133, distance: 35.8
click b "1177153051"
copy b "1177153051"
click at [0, 0] on span "Create Delivery" at bounding box center [0, 0] width 0 height 0
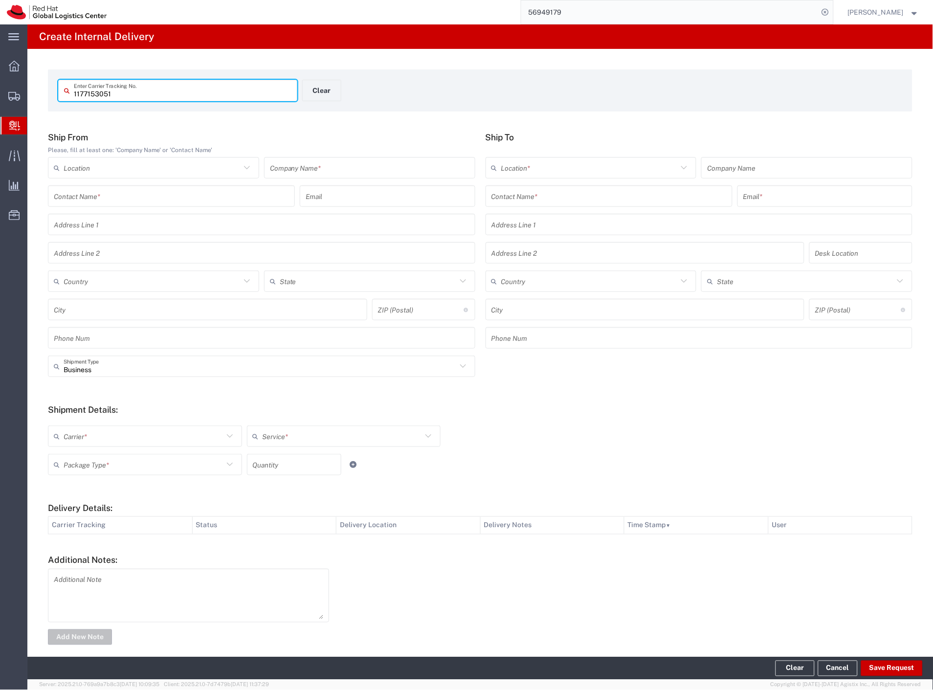
type input "1177153051"
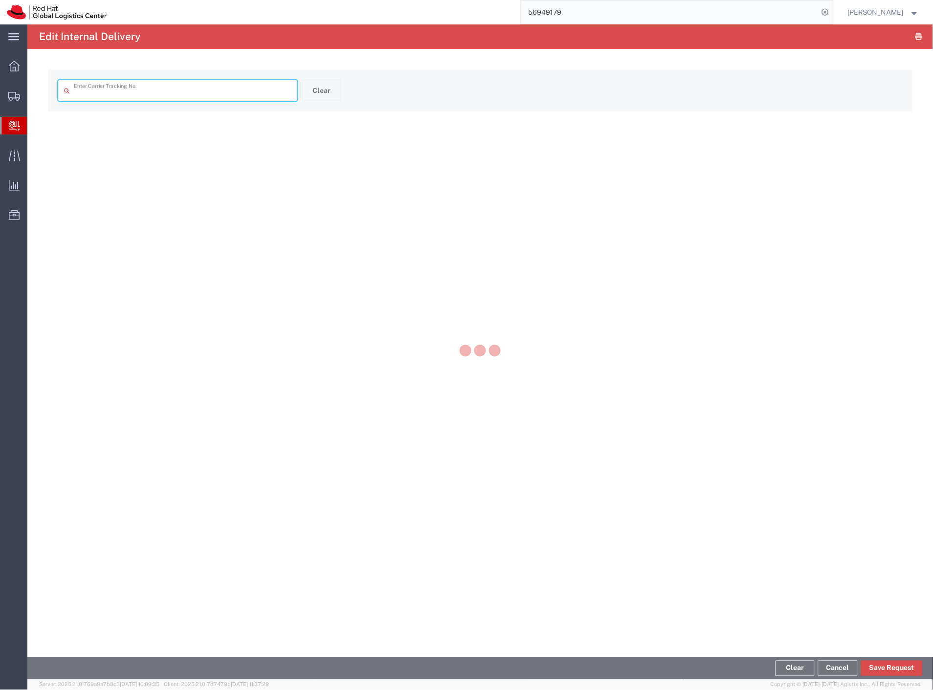
type input "1177153051"
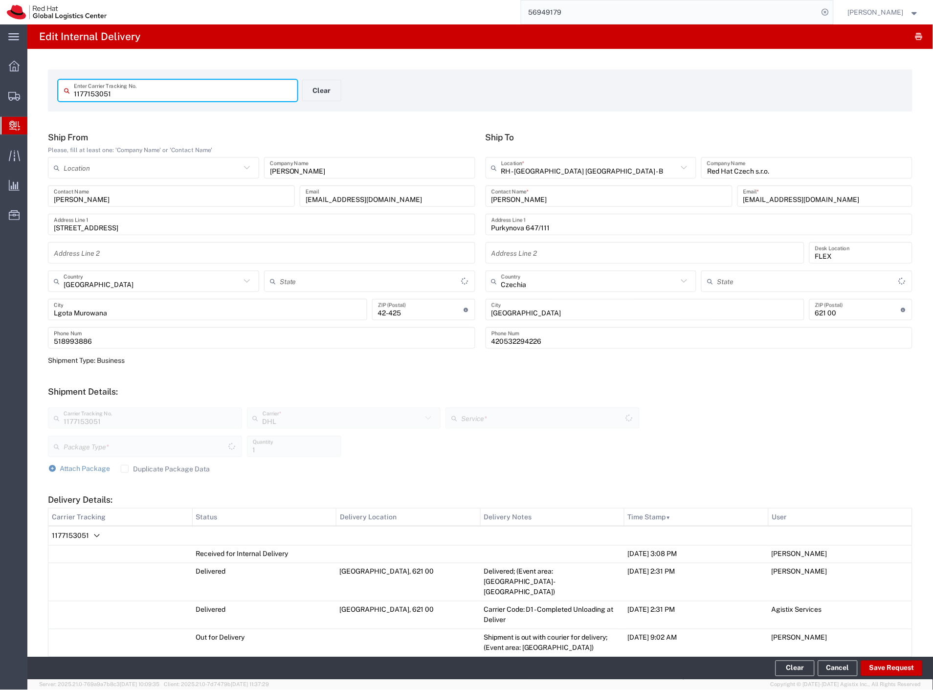
type input "Envelope"
type input "Województwo Śląskie"
type input "Economy Select"
click at [543, 469] on div "Attach Package Duplicate Package Data" at bounding box center [480, 469] width 865 height 10
click at [85, 533] on span "1177153051" at bounding box center [70, 536] width 37 height 8
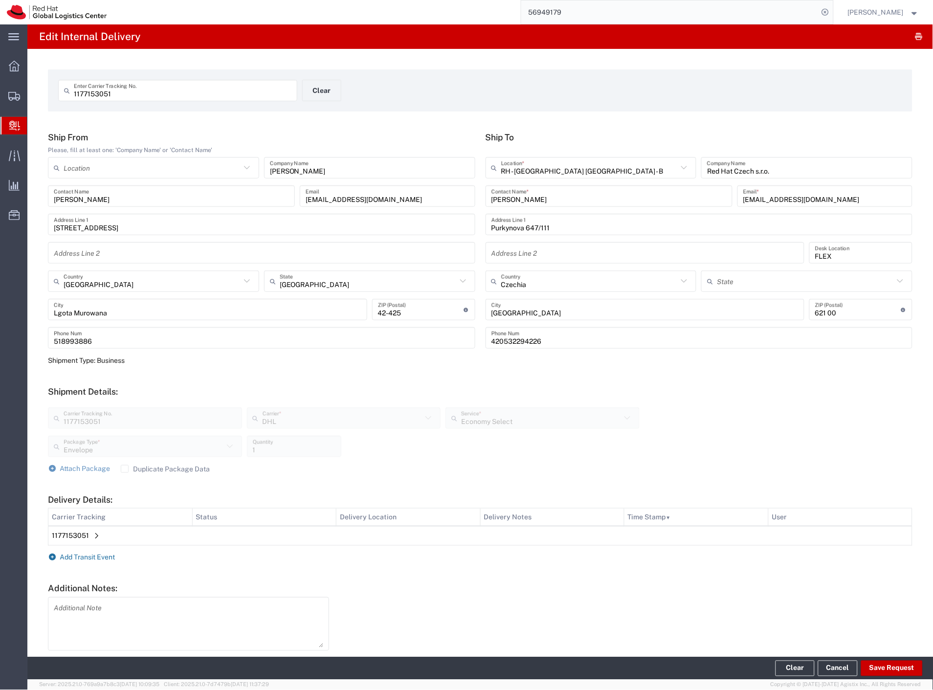
click at [89, 554] on span "Add Transit Event" at bounding box center [87, 558] width 55 height 8
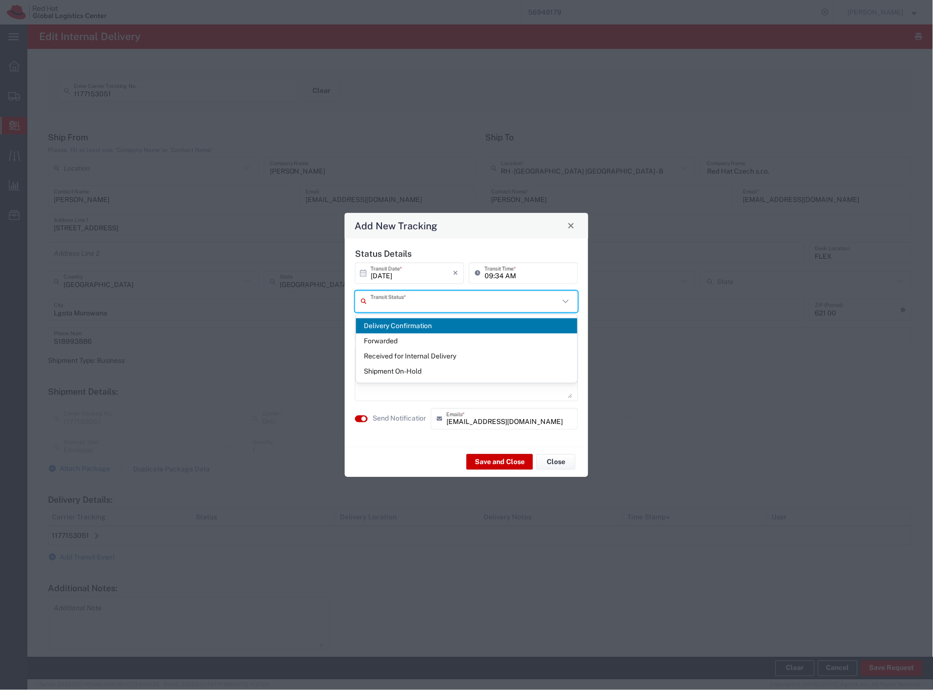
drag, startPoint x: 435, startPoint y: 297, endPoint x: 428, endPoint y: 300, distance: 7.9
click at [431, 299] on input "text" at bounding box center [465, 301] width 189 height 17
click at [392, 325] on span "Delivery Confirmation" at bounding box center [467, 325] width 222 height 15
type input "Delivery Confirmation"
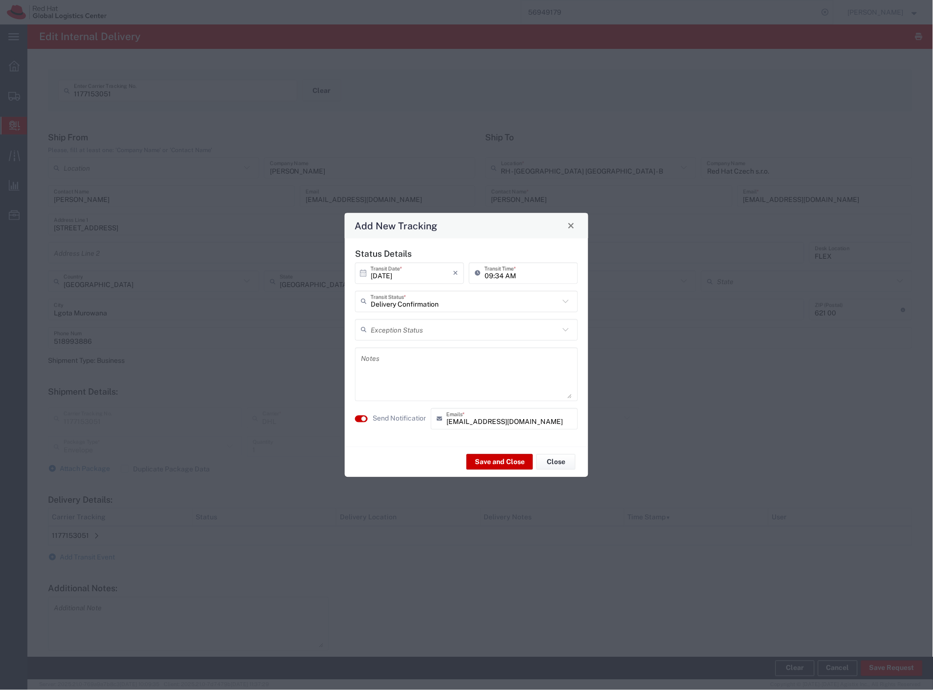
click at [397, 275] on input "10/15/2025" at bounding box center [412, 273] width 82 height 17
click at [424, 321] on span "2" at bounding box center [426, 321] width 14 height 14
type input "10/02/2025"
click at [485, 275] on input "09:34 AM" at bounding box center [529, 273] width 88 height 17
type input "11:34 AM"
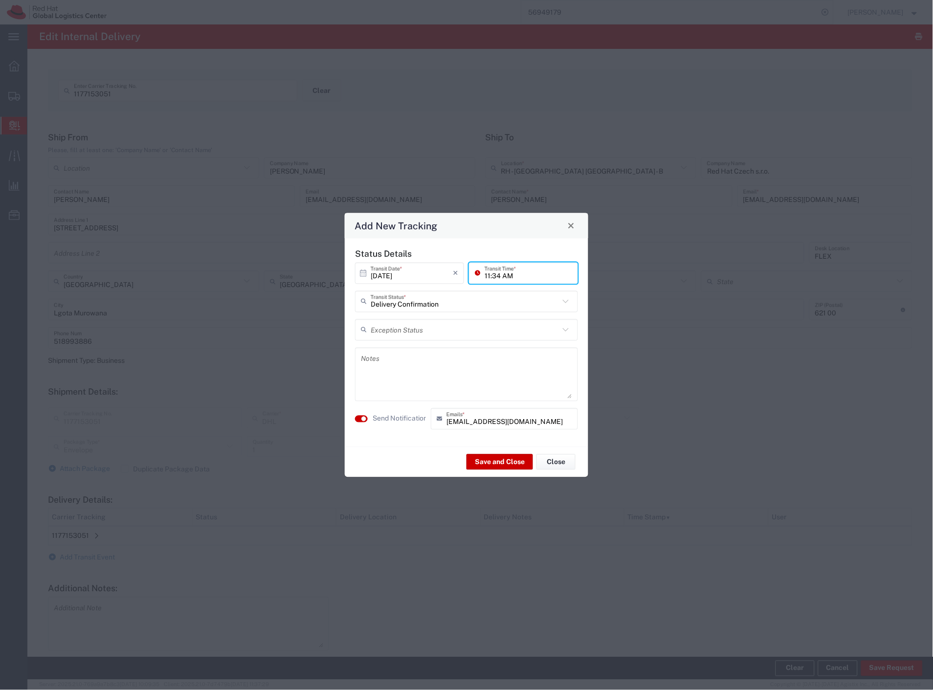
click at [407, 417] on label "Send Notification" at bounding box center [400, 419] width 55 height 10
click at [445, 388] on textarea at bounding box center [466, 374] width 211 height 48
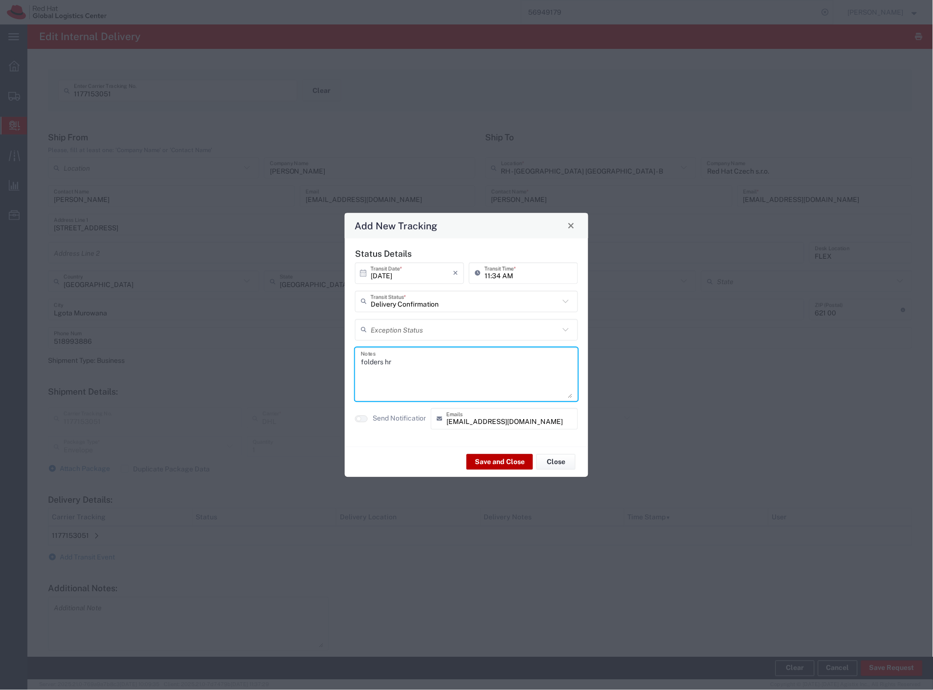
type textarea "folders hr"
click at [483, 455] on button "Save and Close" at bounding box center [500, 462] width 67 height 16
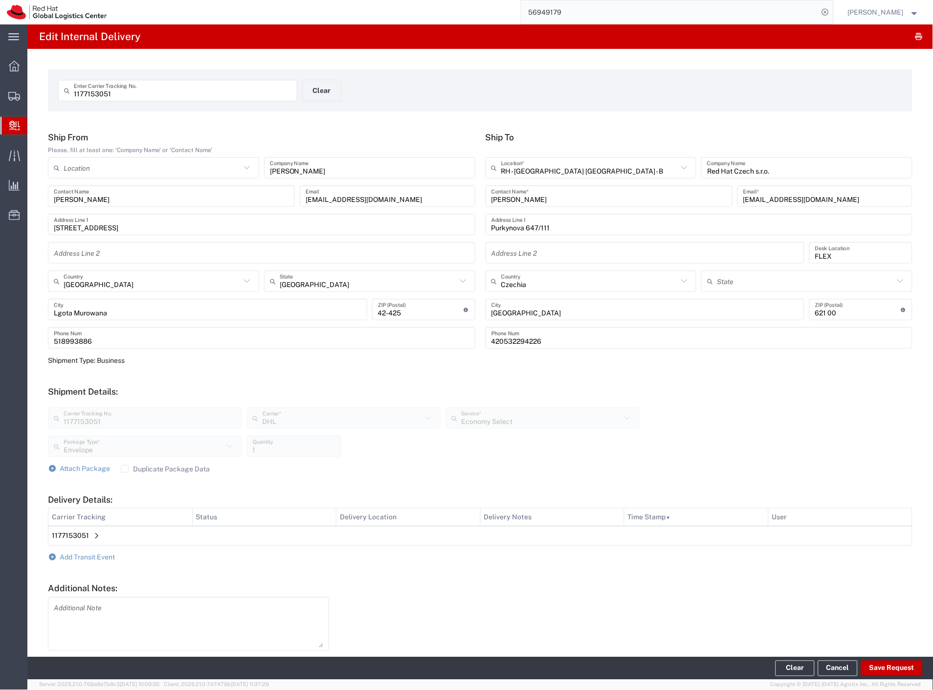
click at [79, 534] on span "1177153051" at bounding box center [70, 536] width 37 height 8
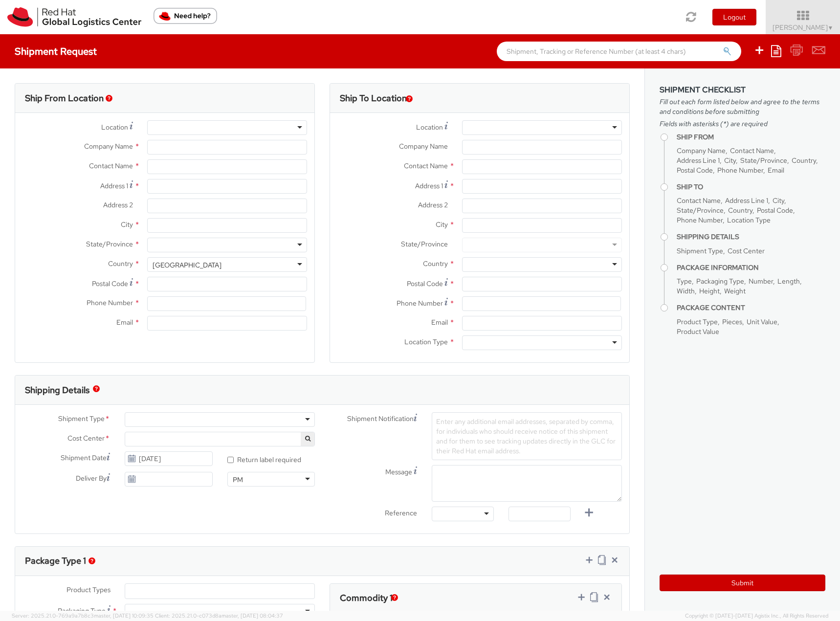
select select "901"
select select
type input "Red Hat Czech s.r.o."
type input "[PERSON_NAME]"
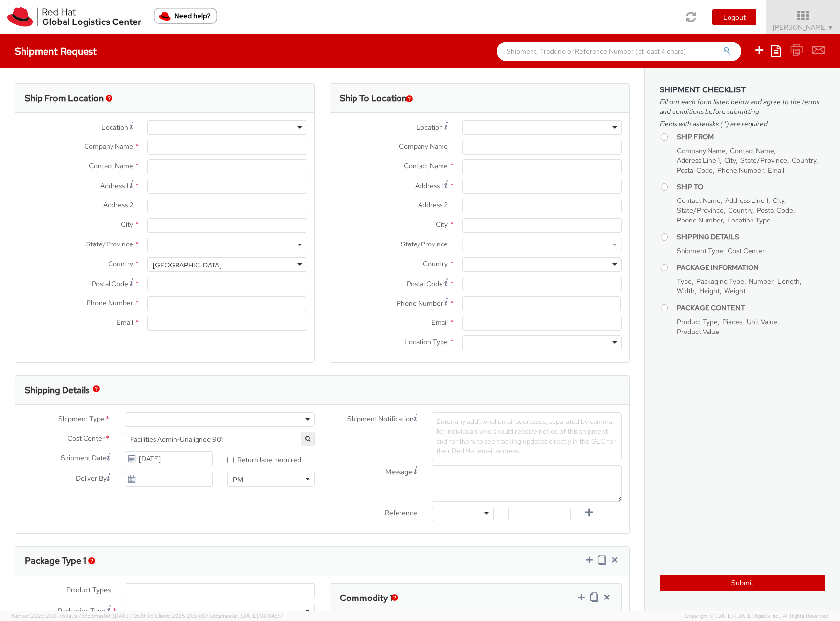
type input "Purkynova 665/115"
type input "BRNO"
type input "621 00"
type input "420702253567"
type input "flizuch@redhat.com"
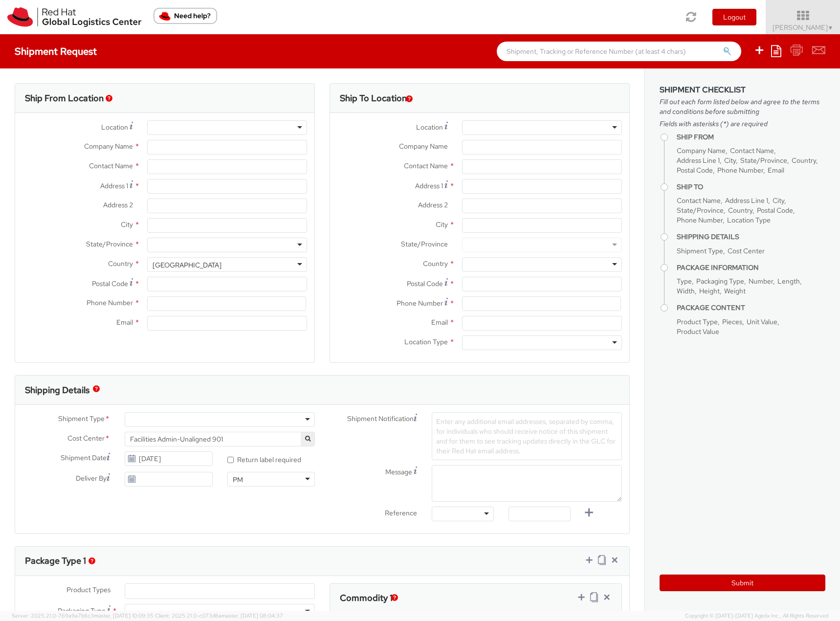
select select "CM"
select select "KGS"
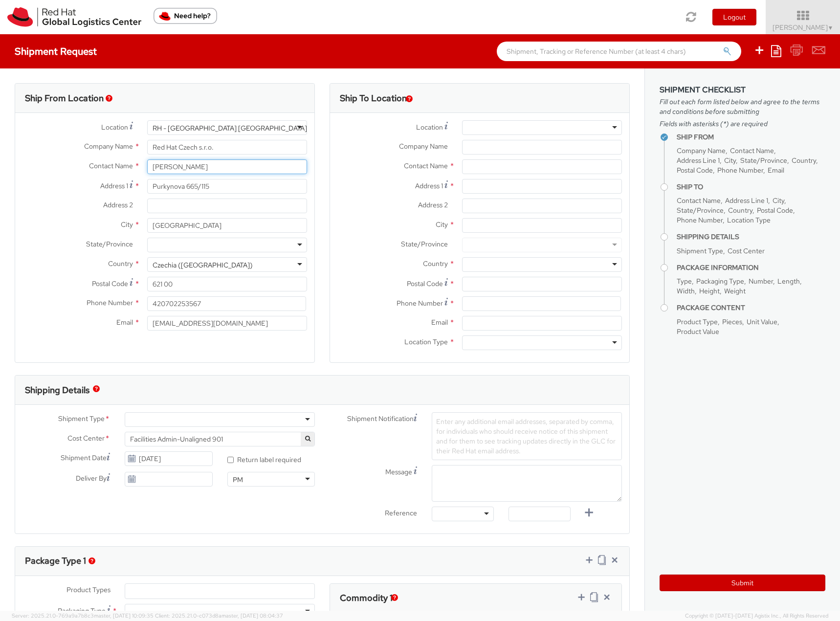
drag, startPoint x: 206, startPoint y: 168, endPoint x: 75, endPoint y: 165, distance: 130.6
click at [75, 165] on div "Contact Name * Filip Lizuch" at bounding box center [164, 166] width 299 height 15
paste input "Debbie Margulies"
click at [223, 172] on input "Debbie Margulies" at bounding box center [227, 166] width 160 height 15
paste input "Social Media Giveaway for Red Hatters"
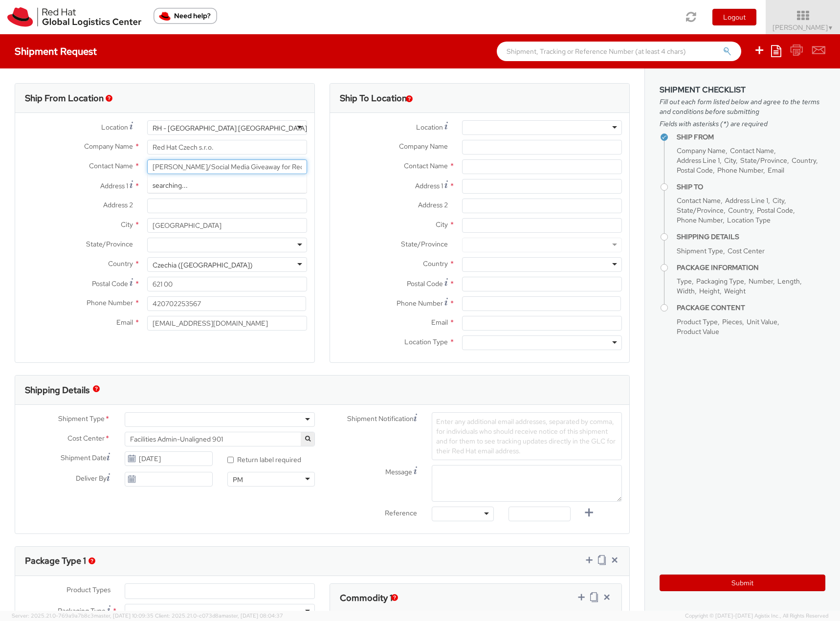
scroll to position [0, 27]
type input "Debbie Margulies/Social Media Giveaway for Red Hatters"
drag, startPoint x: 169, startPoint y: 323, endPoint x: 131, endPoint y: 324, distance: 38.2
click at [134, 324] on div "Email * flizuch@redhat.com" at bounding box center [164, 323] width 299 height 15
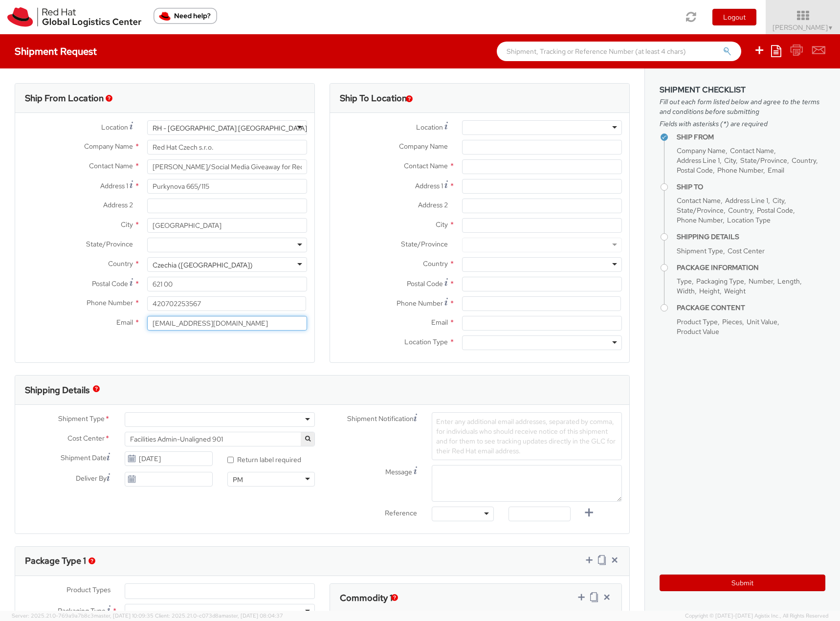
type input "emeafulfillment@redhat.com"
click at [191, 418] on div at bounding box center [220, 419] width 190 height 15
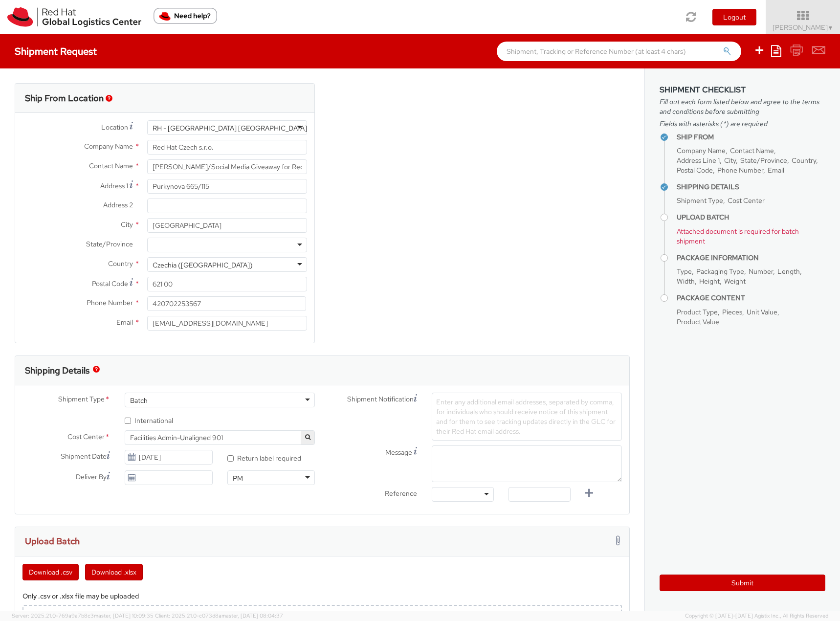
click at [172, 438] on span "Facilities Admin-Unaligned 901" at bounding box center [219, 437] width 179 height 9
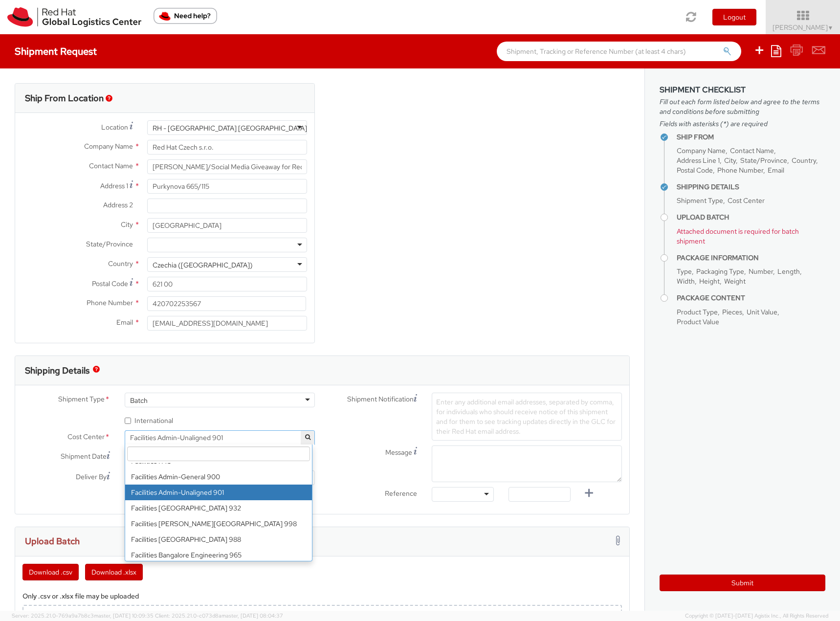
click at [173, 450] on input "search" at bounding box center [218, 454] width 183 height 15
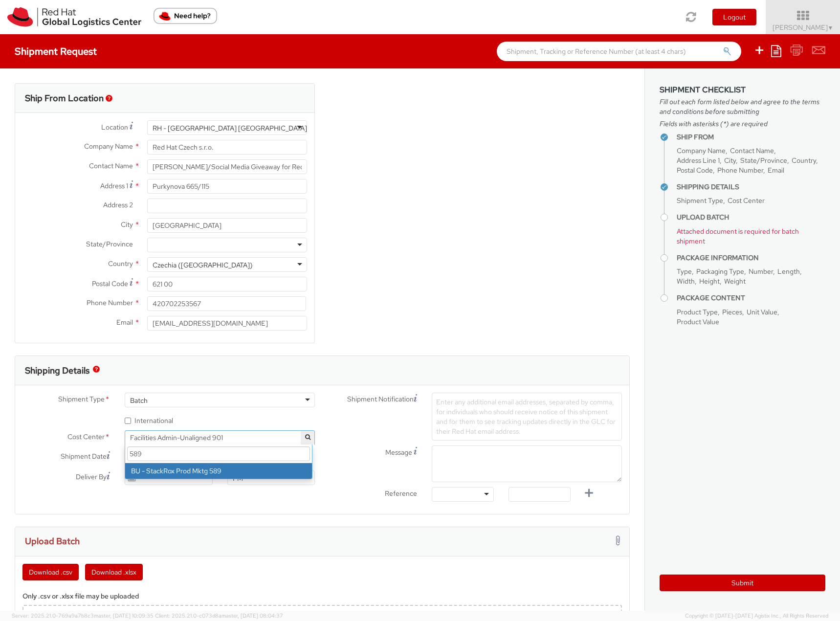
scroll to position [0, 0]
type input "589"
select select "589"
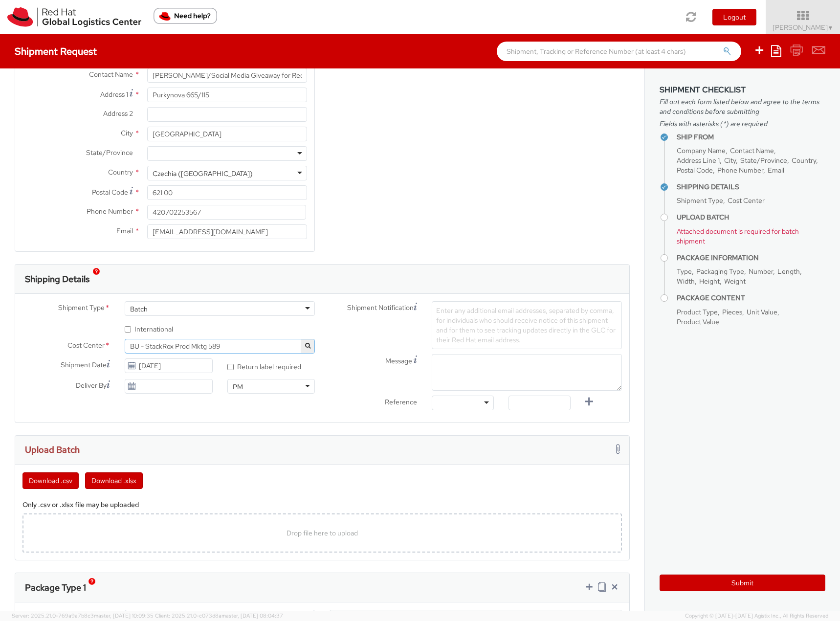
scroll to position [98, 0]
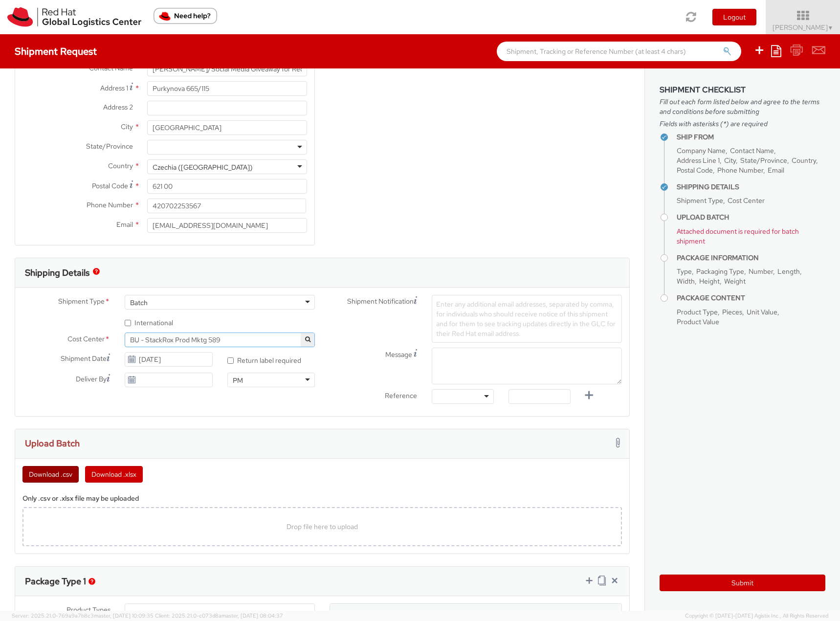
click at [65, 475] on button "Download .csv" at bounding box center [50, 474] width 56 height 17
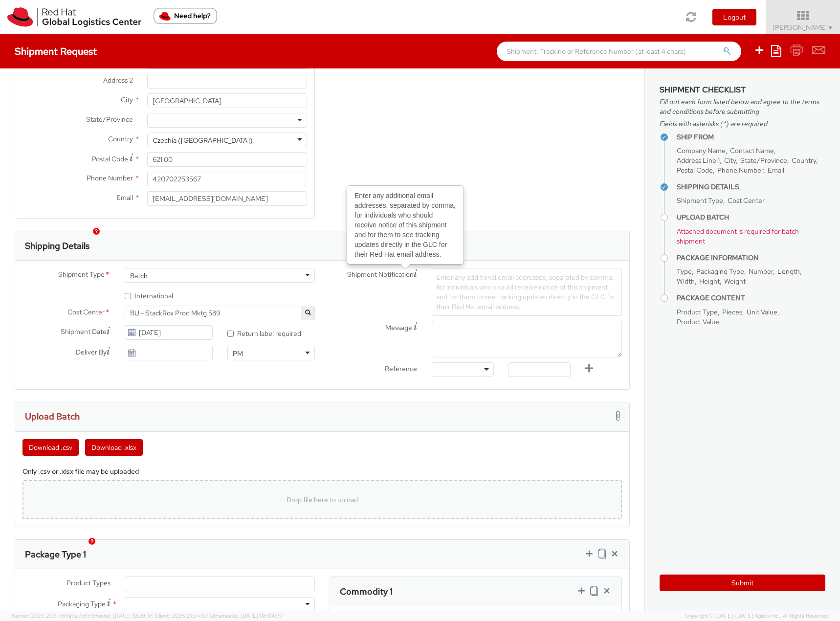
scroll to position [196, 0]
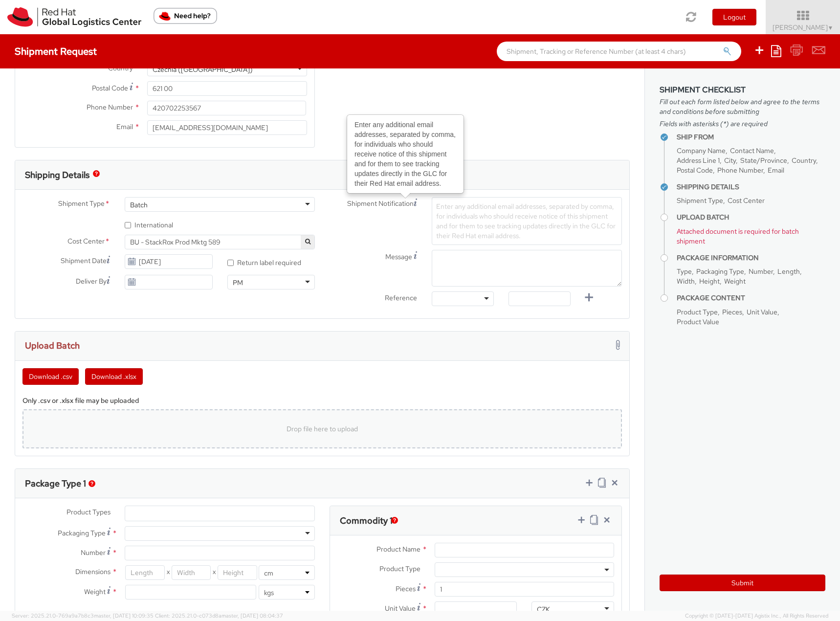
click at [336, 441] on div "Drop file here to upload" at bounding box center [322, 428] width 600 height 39
type input "C:\fakepath\template (4).csv"
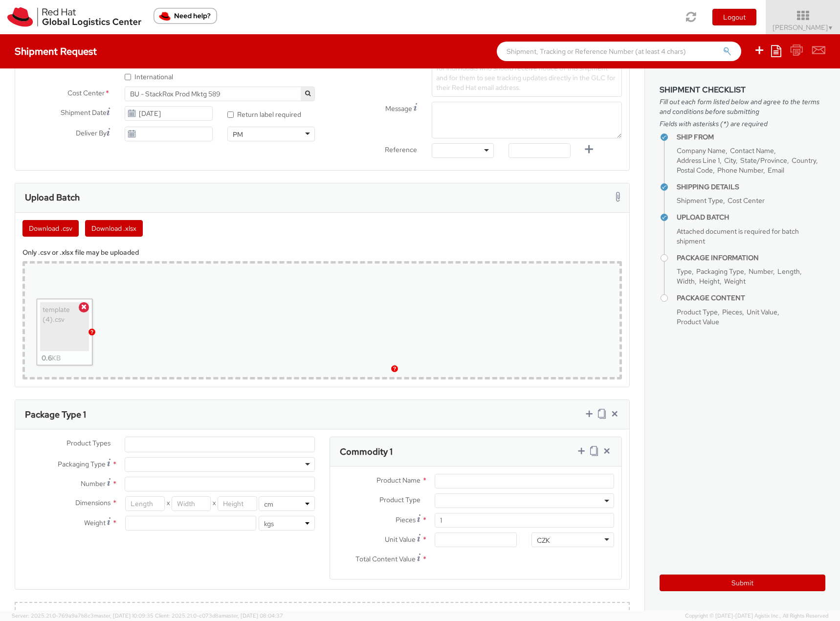
scroll to position [440, 0]
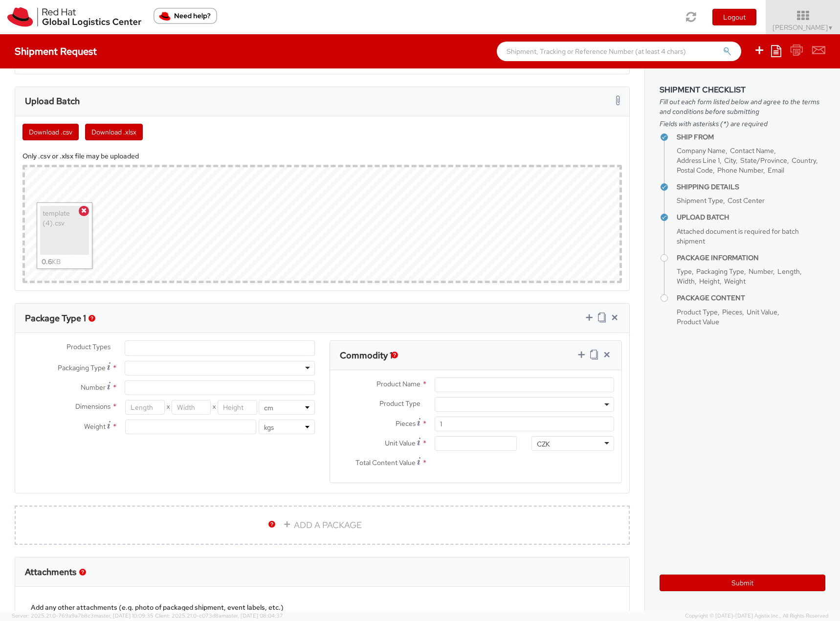
click at [180, 347] on ul at bounding box center [219, 348] width 189 height 15
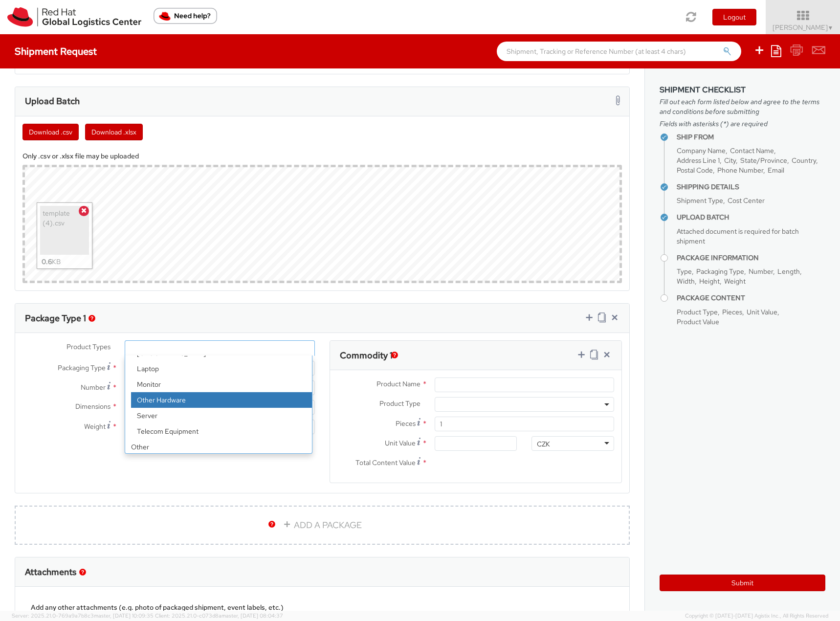
scroll to position [43, 0]
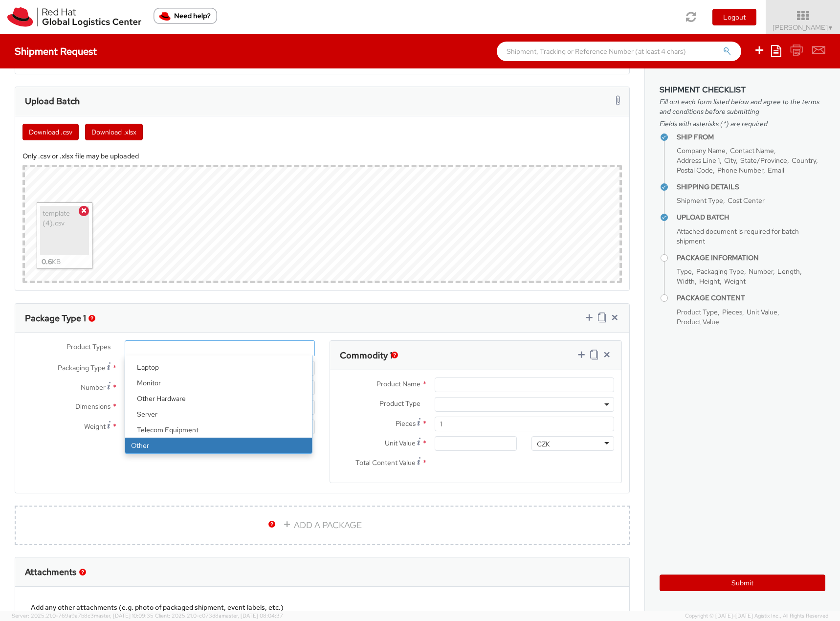
select select "OTHER"
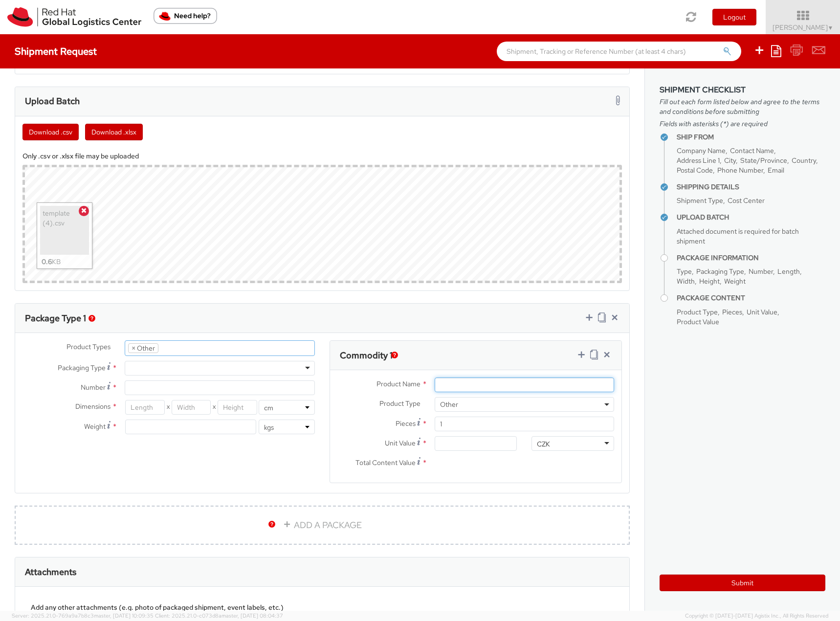
click at [456, 389] on input "Product Name *" at bounding box center [524, 385] width 179 height 15
click at [160, 366] on div at bounding box center [220, 368] width 190 height 15
type input "26.04"
type input "32.38"
type input "2.54"
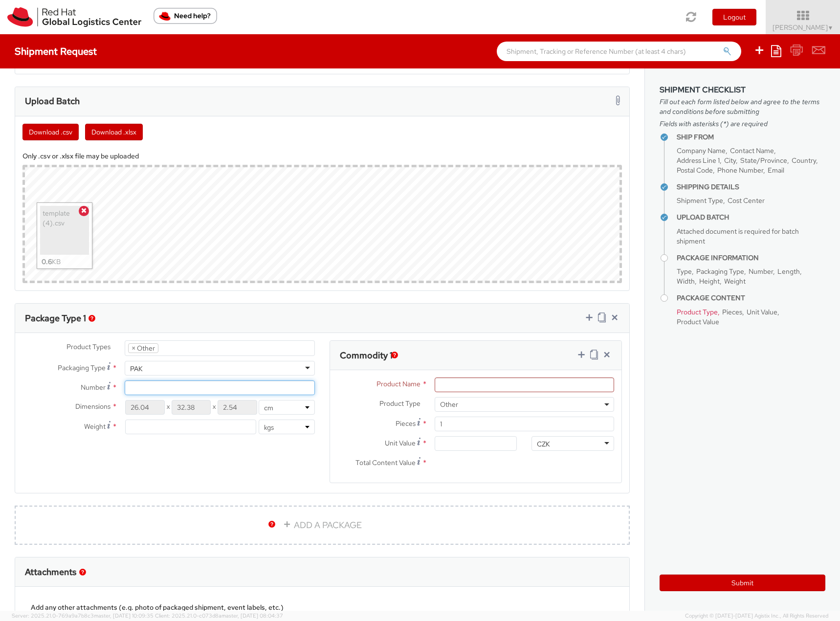
click at [148, 389] on input "Number *" at bounding box center [220, 388] width 190 height 15
type input "1"
click at [135, 426] on input "number" at bounding box center [190, 427] width 131 height 15
type input "0.5"
click at [452, 384] on input "Product Name *" at bounding box center [524, 385] width 179 height 15
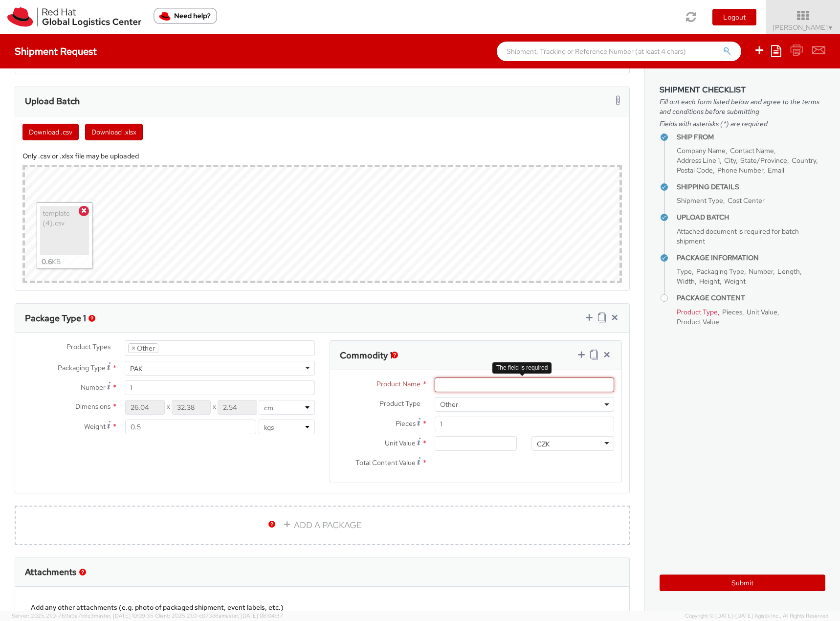
click at [436, 381] on input "Product Name *" at bounding box center [524, 385] width 179 height 15
paste input "T- Shirt-50 poly, 25 cotton, 25 viscose"
type input "T- Shirt-50 poly, 25 cotton, 25 viscose"
click at [537, 446] on div "CZK" at bounding box center [543, 444] width 13 height 10
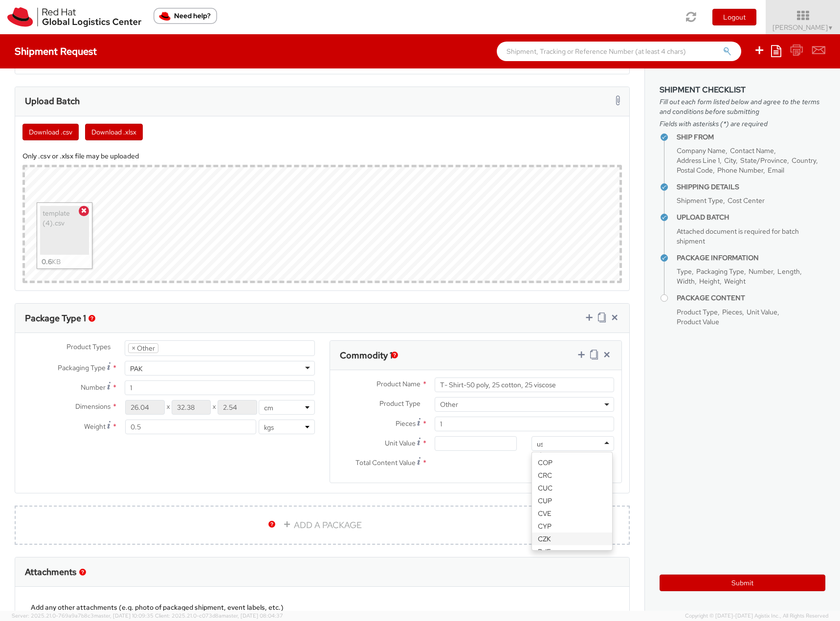
scroll to position [2, 0]
type input "usd"
click at [464, 445] on input "Unit Value *" at bounding box center [476, 443] width 83 height 15
type input "1.00"
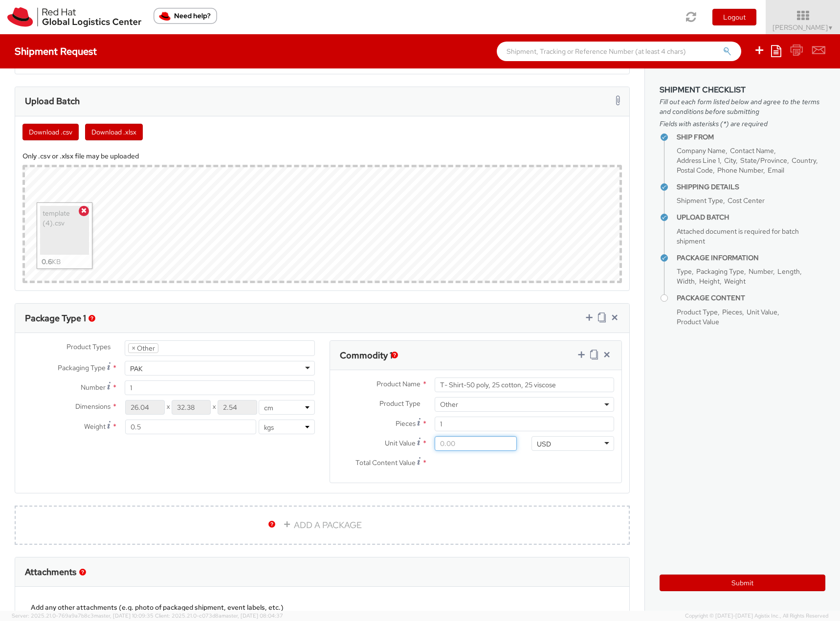
type input "1.00"
type input "14.00"
type input "143.00"
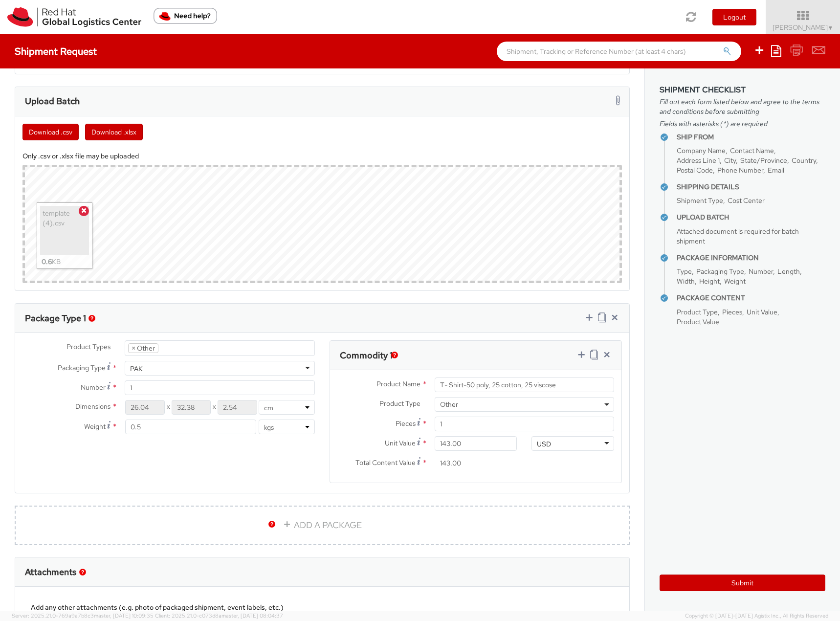
click at [268, 470] on div "Product Types * Documents Docking Station Laptop Monitor Other Hardware Server …" at bounding box center [322, 417] width 614 height 155
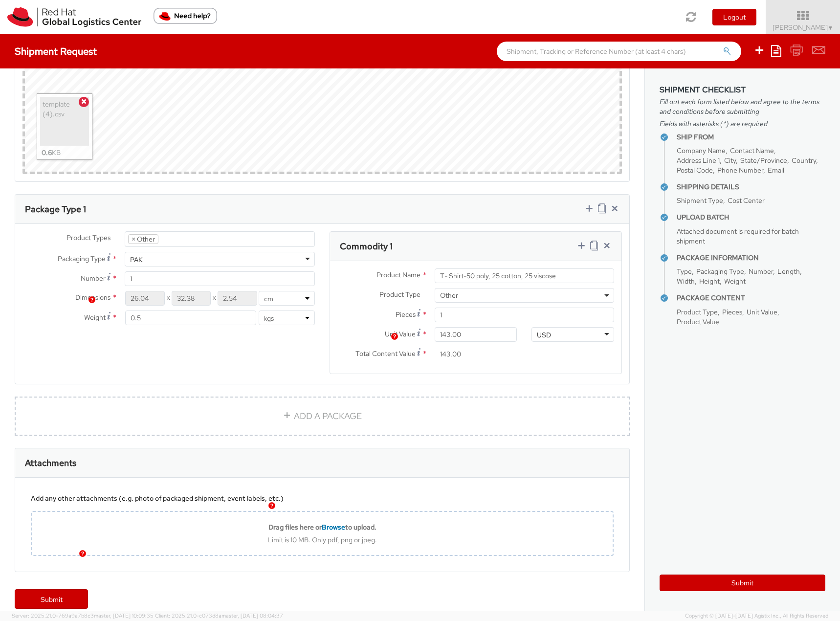
scroll to position [562, 0]
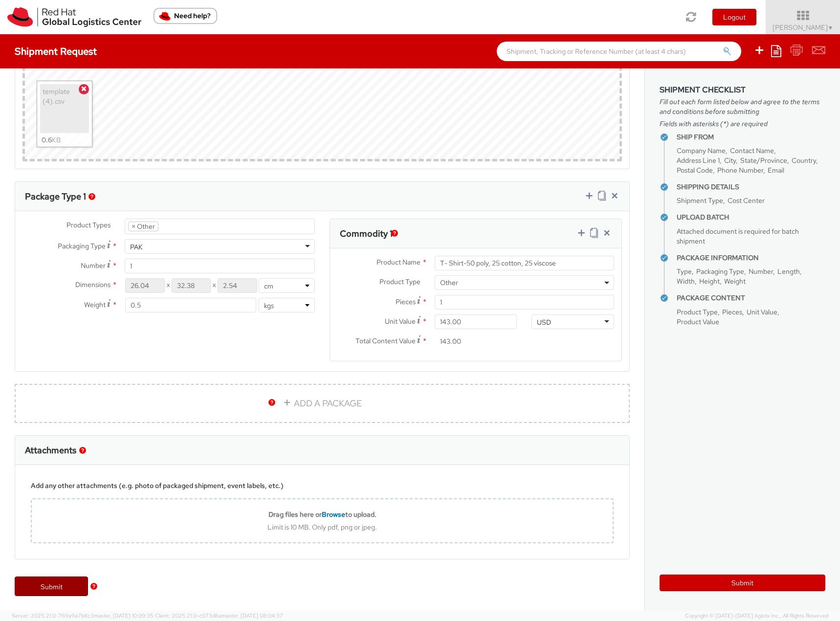
click at [45, 591] on link "Submit" at bounding box center [51, 587] width 73 height 20
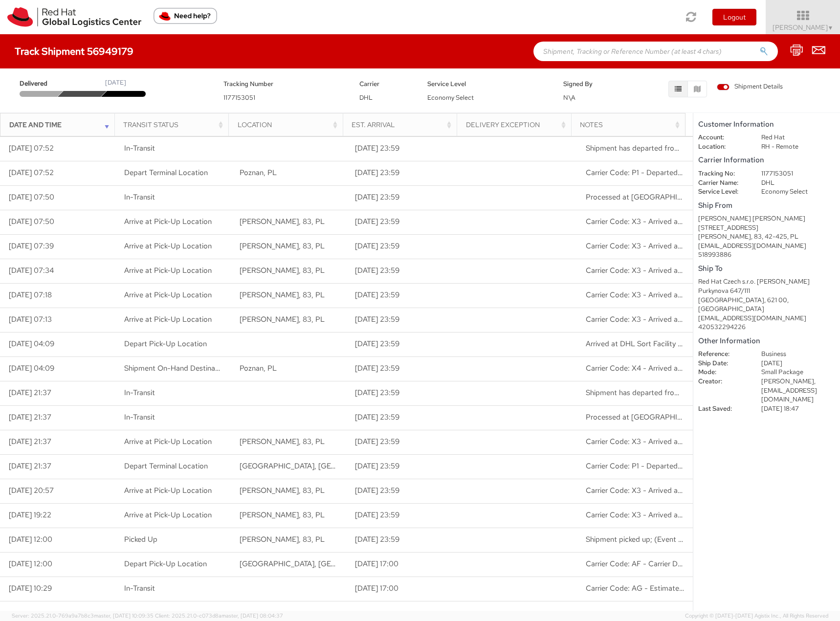
click at [101, 48] on h4 "Track Shipment 56949179" at bounding box center [74, 51] width 119 height 11
copy h4 "56949179"
